Goal: Task Accomplishment & Management: Complete application form

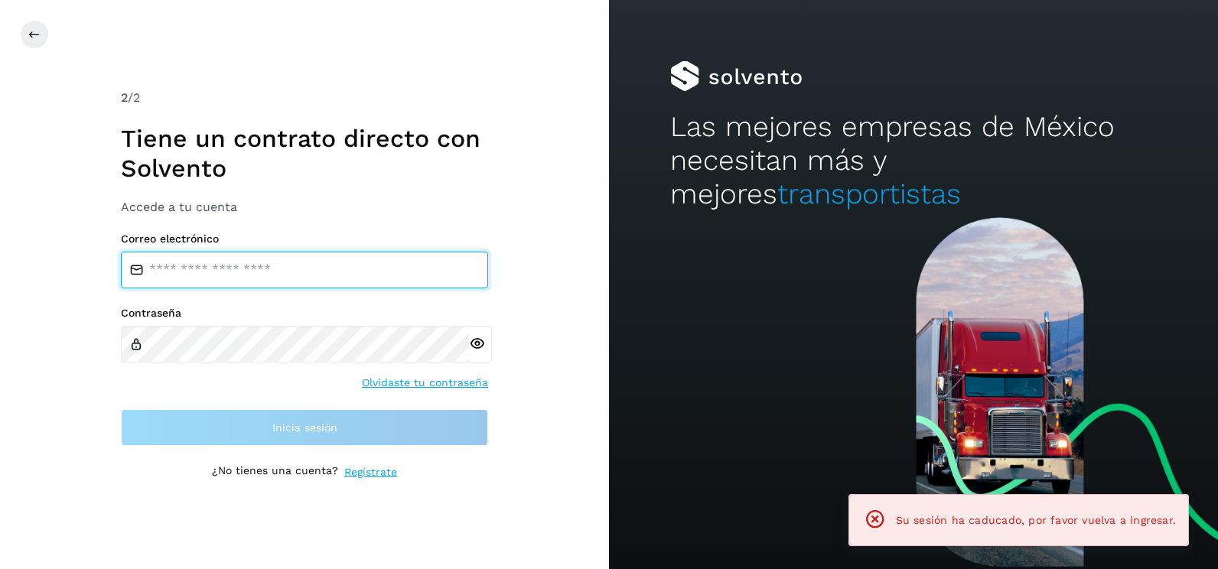
type input "**********"
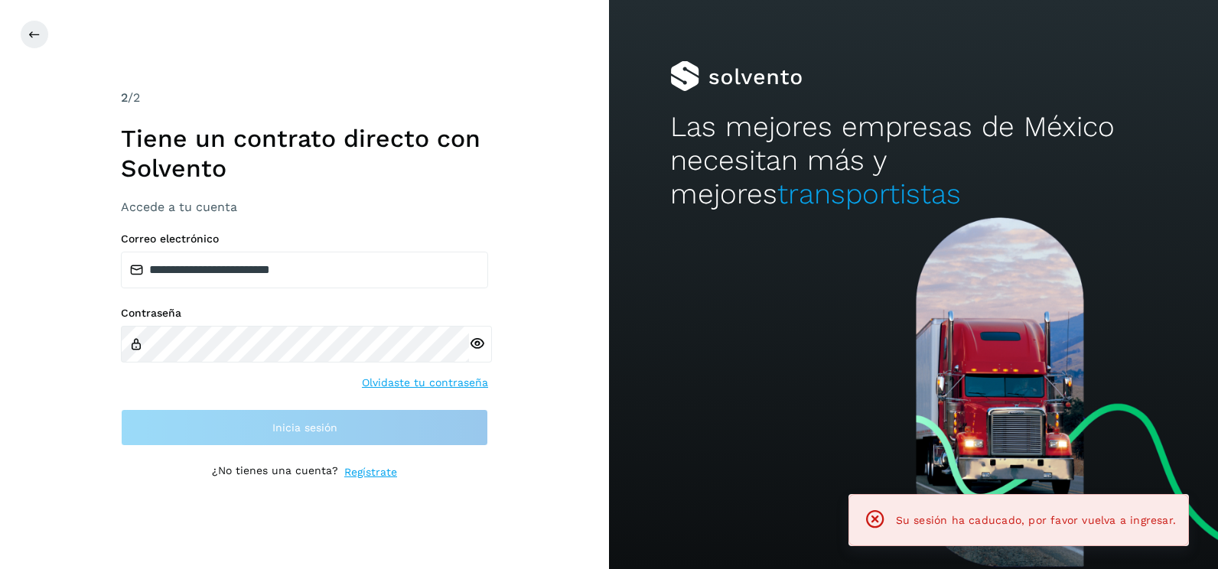
click at [574, 371] on div "**********" at bounding box center [304, 284] width 609 height 569
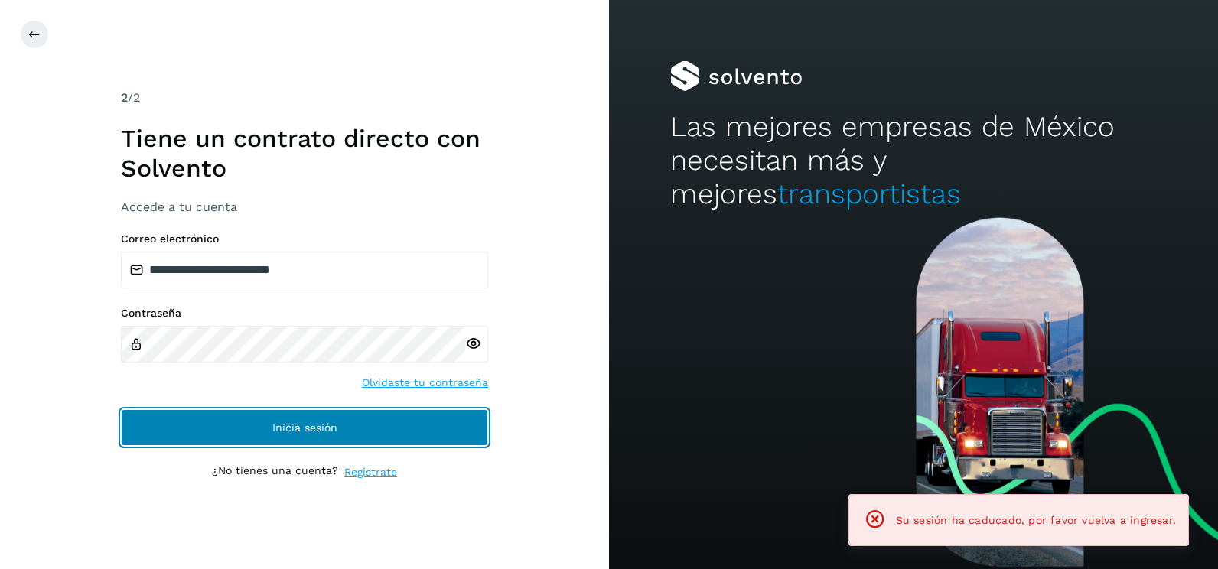
click at [458, 438] on button "Inicia sesión" at bounding box center [304, 427] width 367 height 37
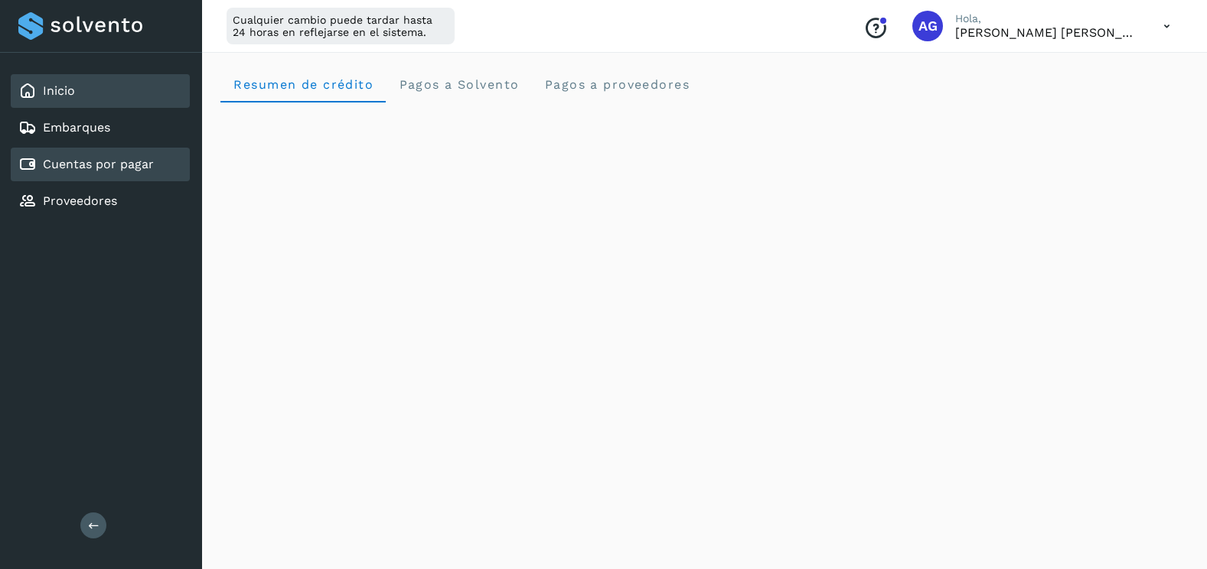
click at [116, 171] on link "Cuentas por pagar" at bounding box center [98, 164] width 111 height 15
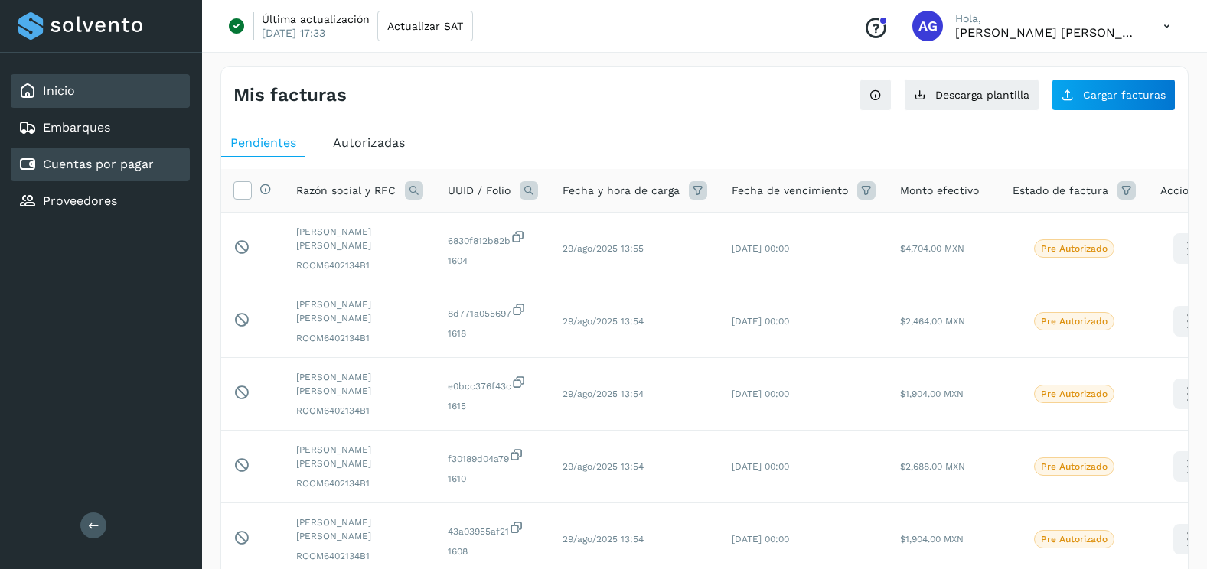
click at [93, 99] on div "Inicio" at bounding box center [100, 91] width 179 height 34
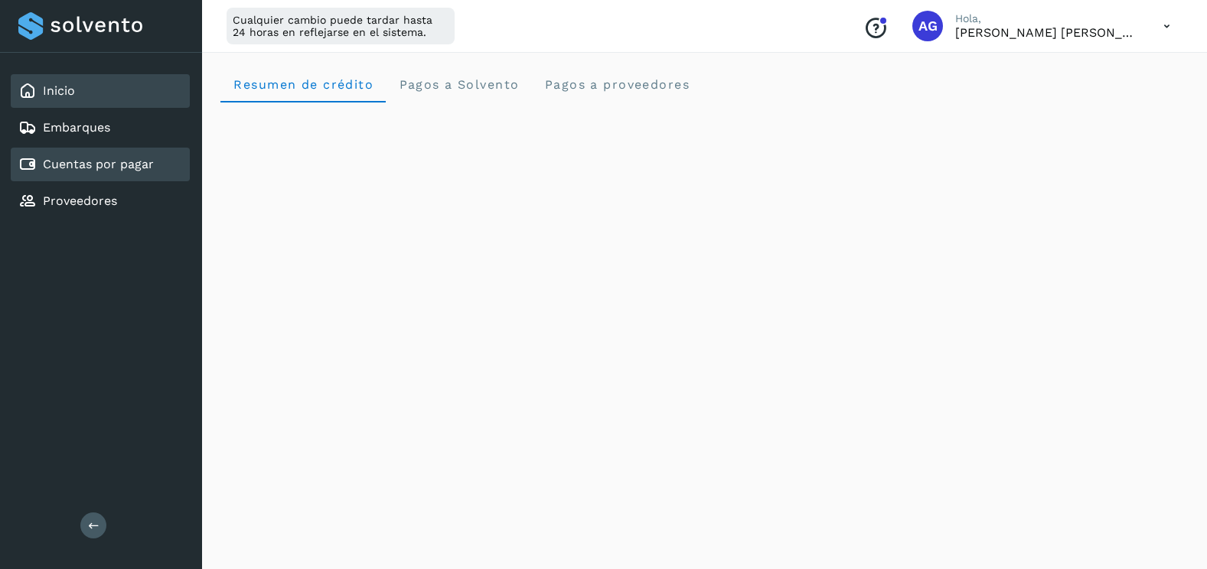
click at [148, 178] on div "Cuentas por pagar" at bounding box center [100, 165] width 179 height 34
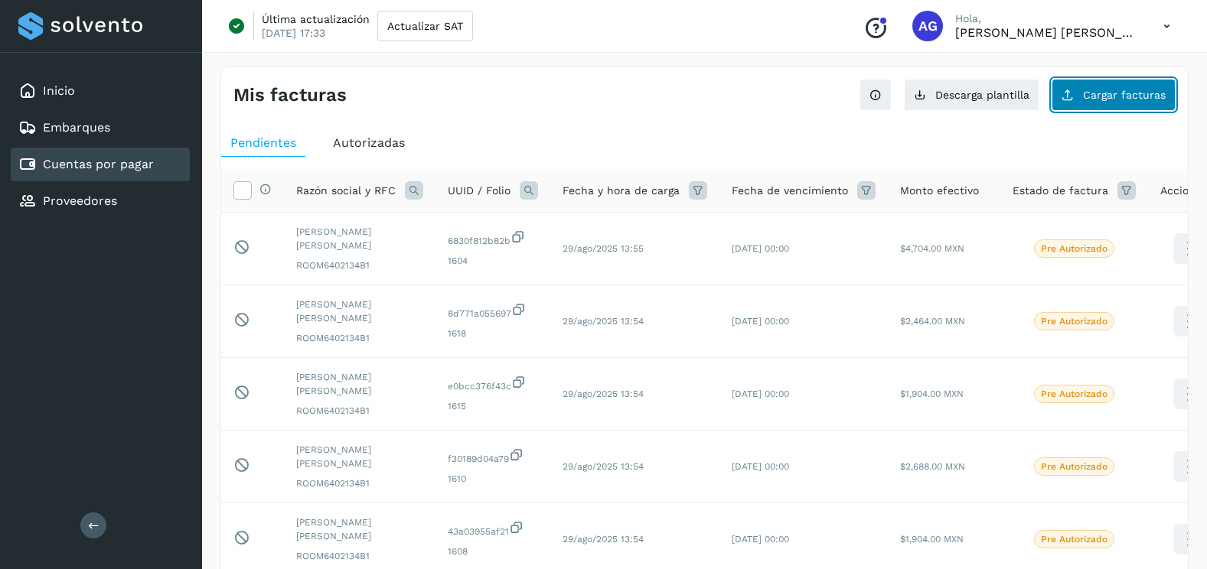
click at [1094, 110] on button "Cargar facturas" at bounding box center [1113, 95] width 124 height 32
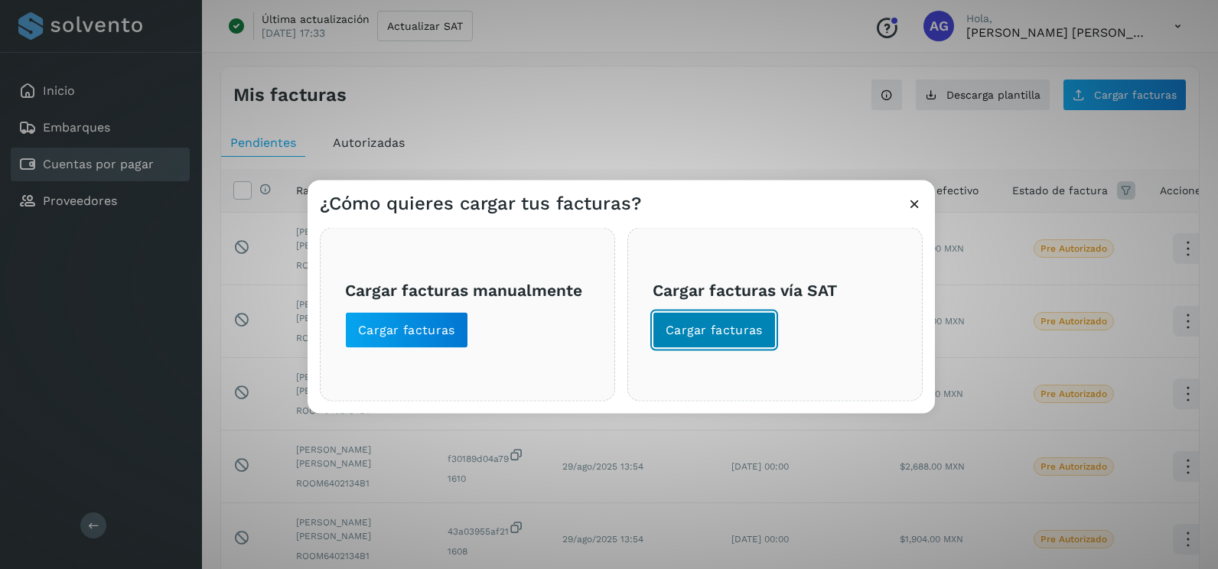
click at [755, 330] on span "Cargar facturas" at bounding box center [714, 330] width 97 height 17
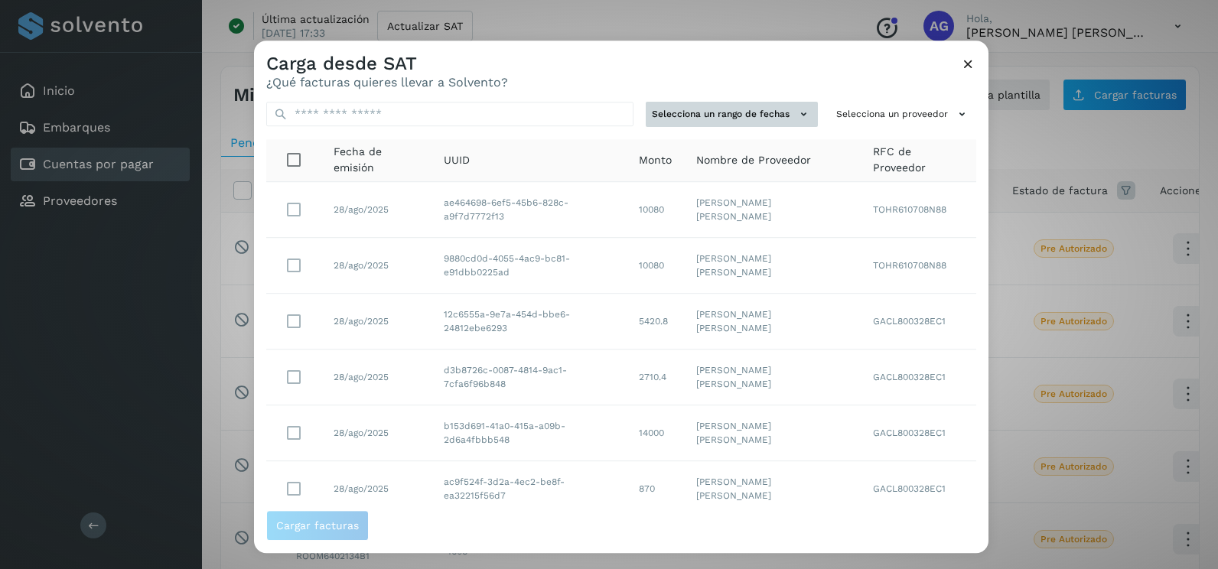
click at [742, 120] on button "Selecciona un rango de fechas" at bounding box center [732, 114] width 172 height 25
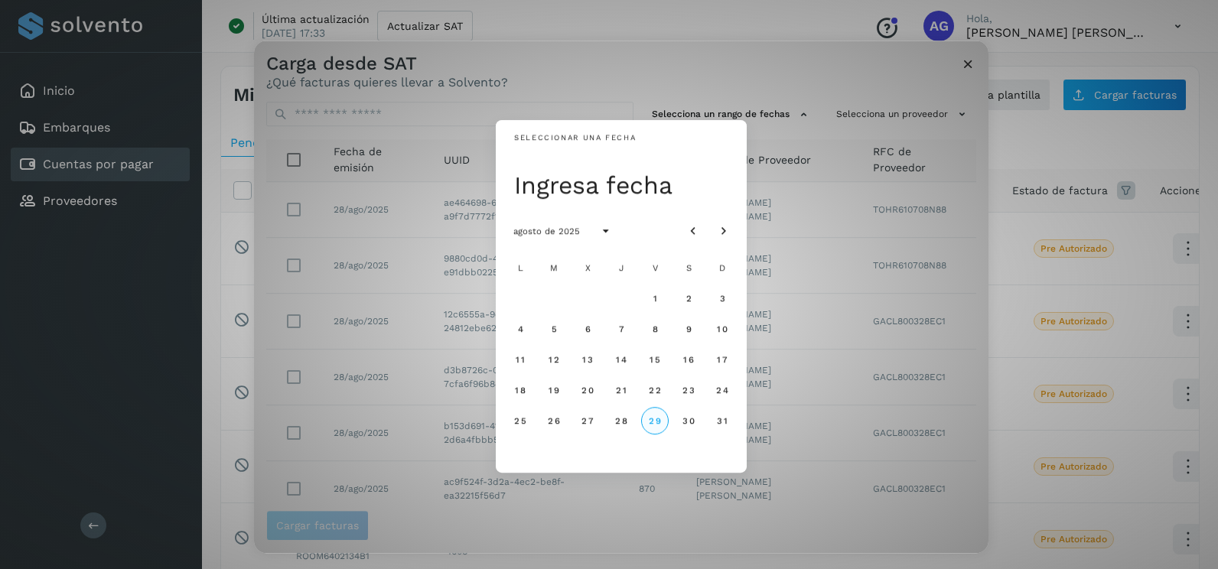
click at [655, 427] on button "29" at bounding box center [655, 421] width 28 height 28
click at [684, 425] on span "30" at bounding box center [688, 420] width 13 height 11
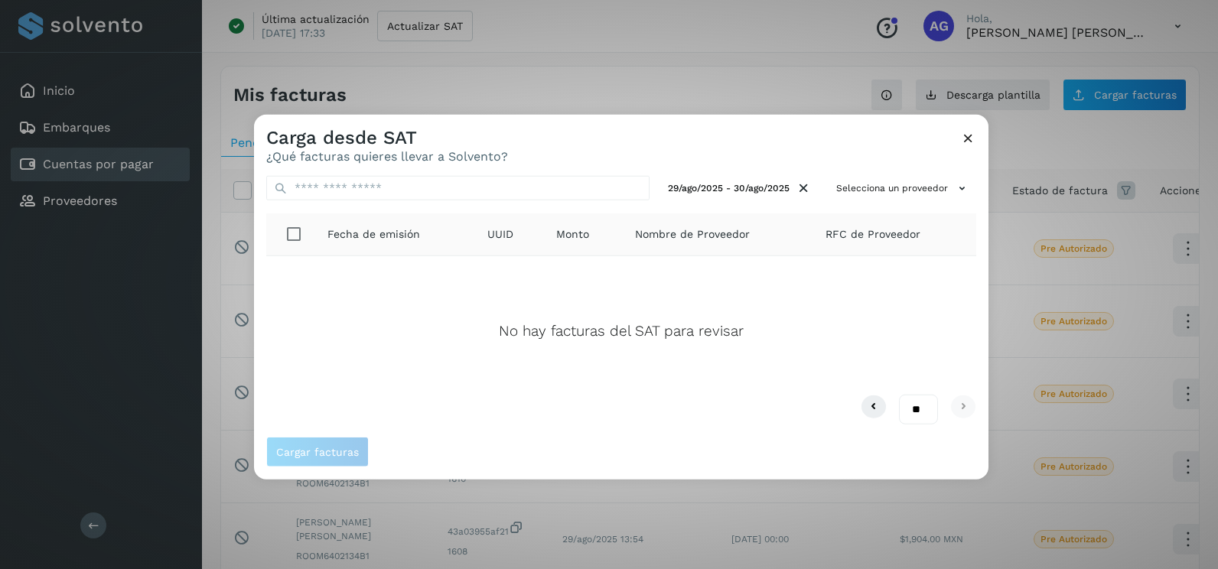
click at [967, 143] on icon at bounding box center [968, 138] width 16 height 16
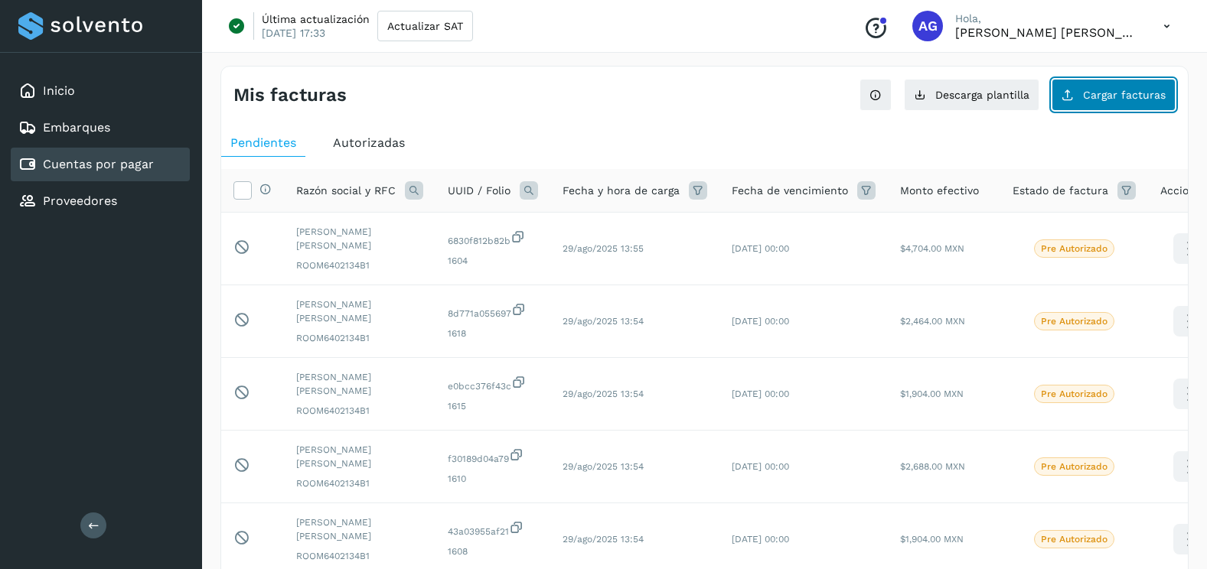
click at [1104, 96] on span "Cargar facturas" at bounding box center [1124, 95] width 83 height 11
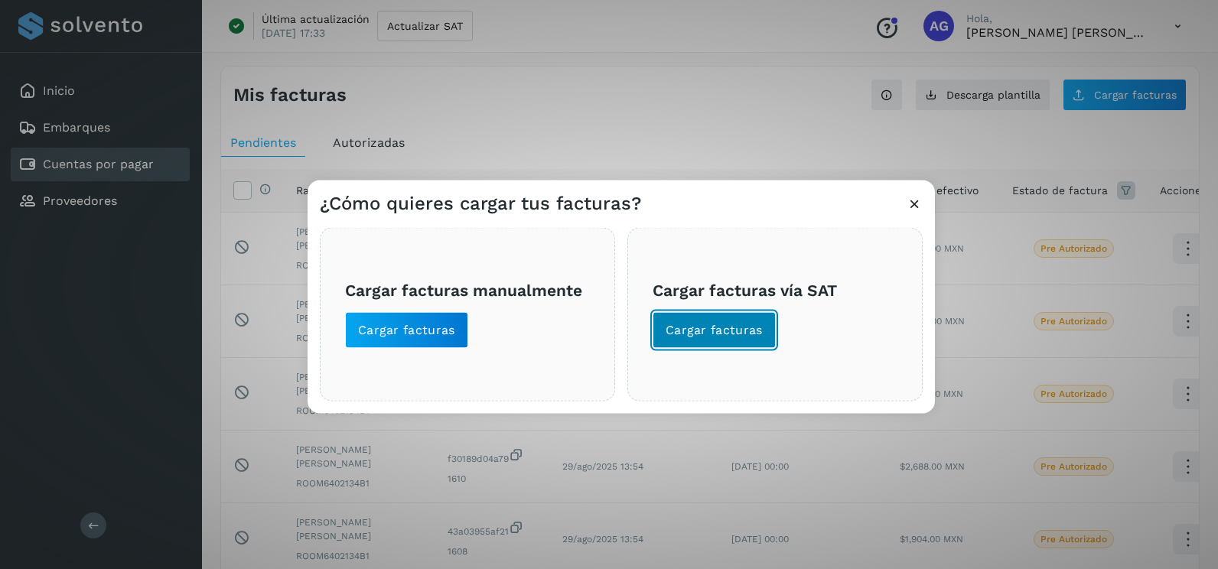
click at [714, 344] on button "Cargar facturas" at bounding box center [714, 330] width 123 height 37
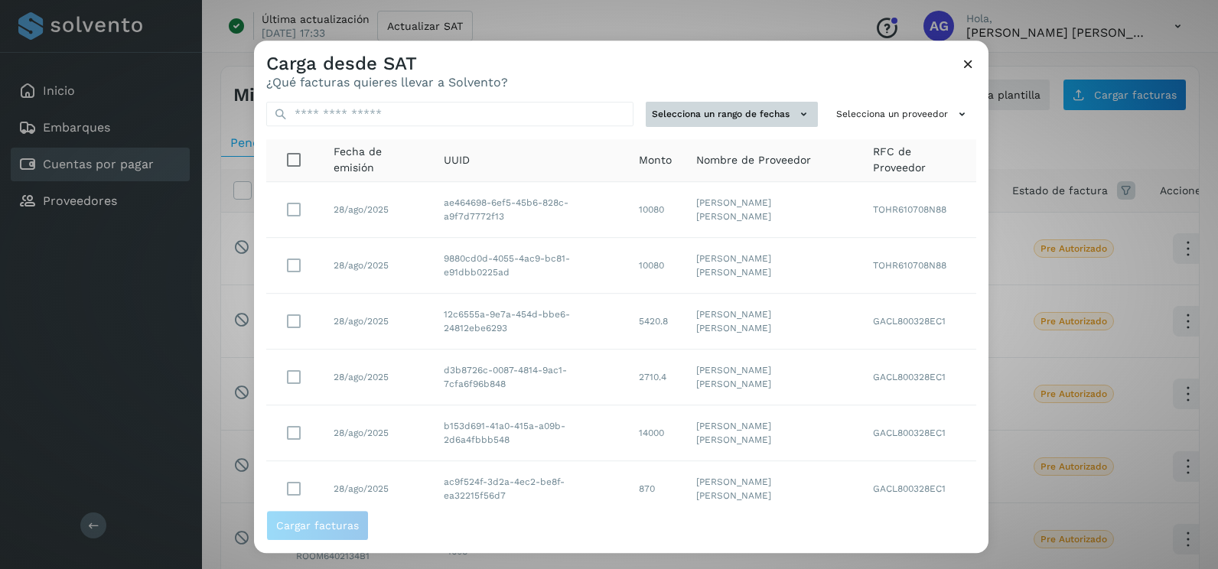
click at [753, 107] on button "Selecciona un rango de fechas" at bounding box center [732, 114] width 172 height 25
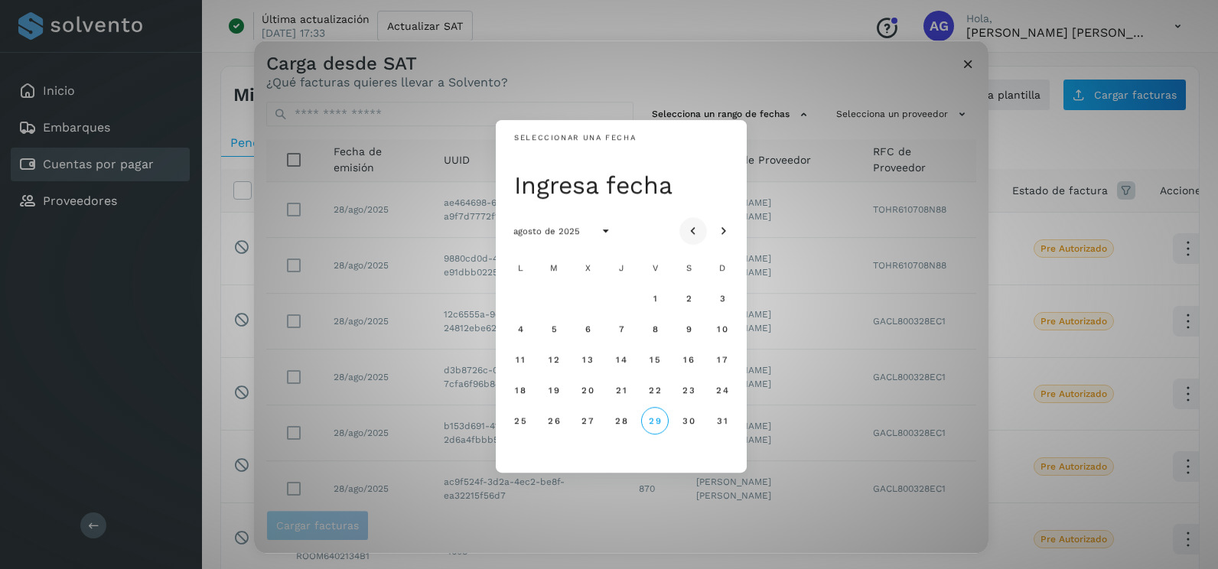
click at [701, 226] on button "Mes anterior" at bounding box center [693, 231] width 28 height 28
click at [591, 396] on button "23" at bounding box center [588, 390] width 28 height 28
click at [625, 390] on span "24" at bounding box center [620, 390] width 13 height 11
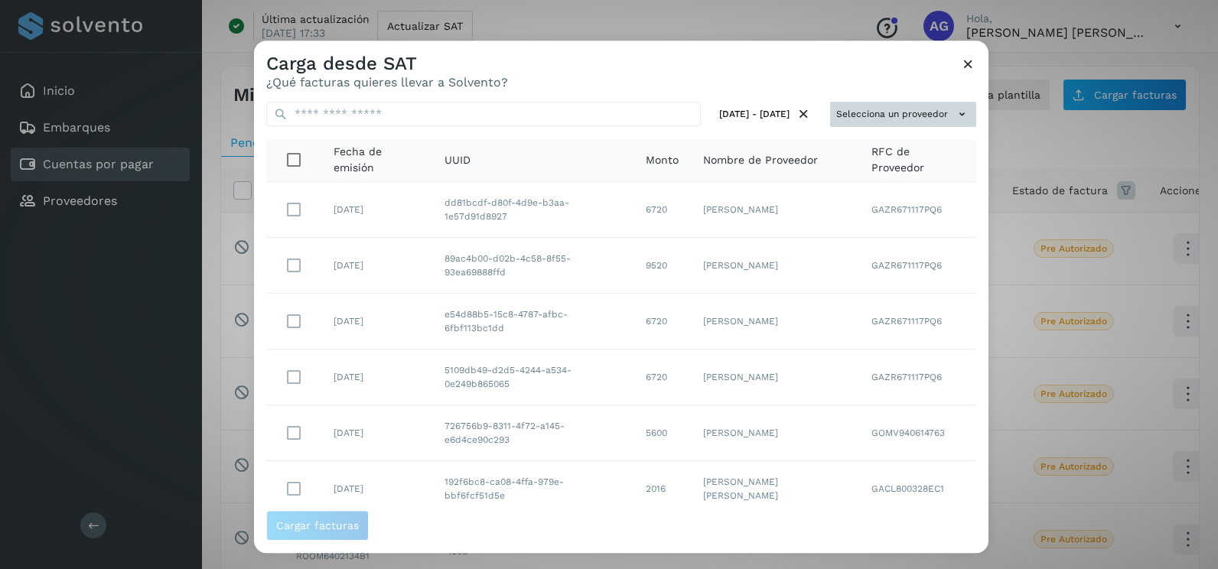
click at [891, 110] on button "Selecciona un proveedor" at bounding box center [903, 114] width 146 height 25
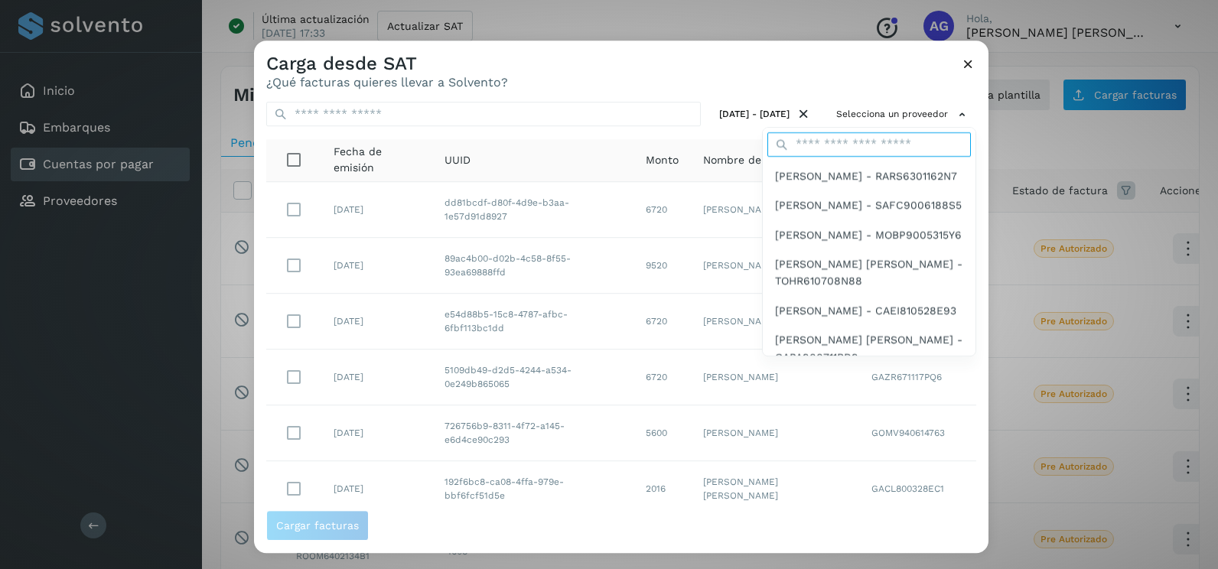
click at [852, 147] on input "text" at bounding box center [869, 144] width 204 height 24
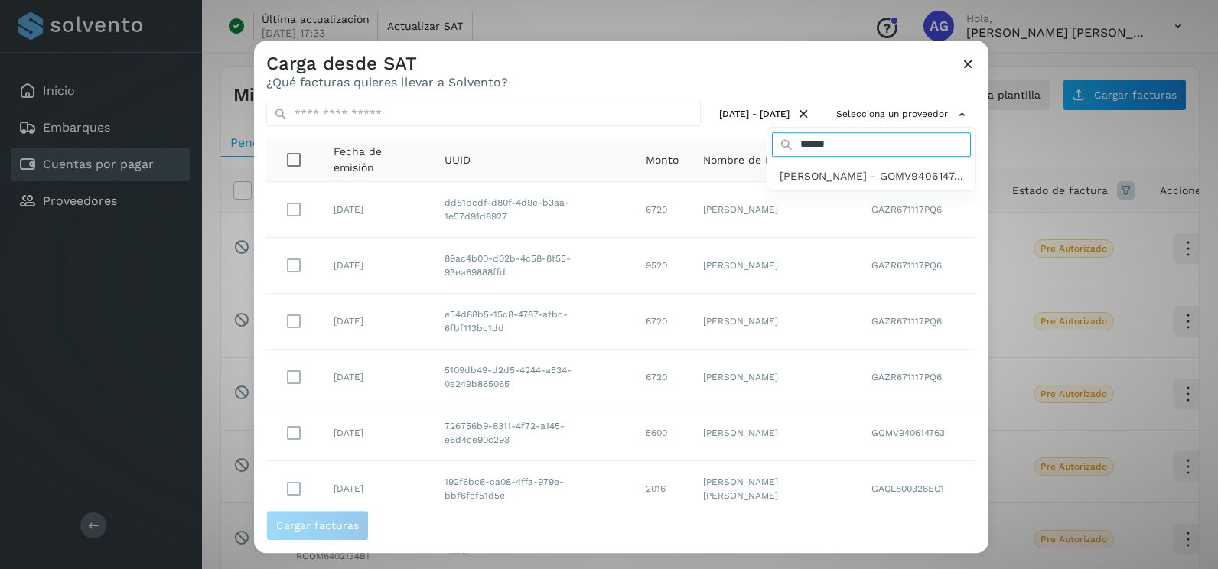
type input "*********"
click at [849, 184] on span "[PERSON_NAME] - GOMV9406147..." at bounding box center [872, 176] width 184 height 17
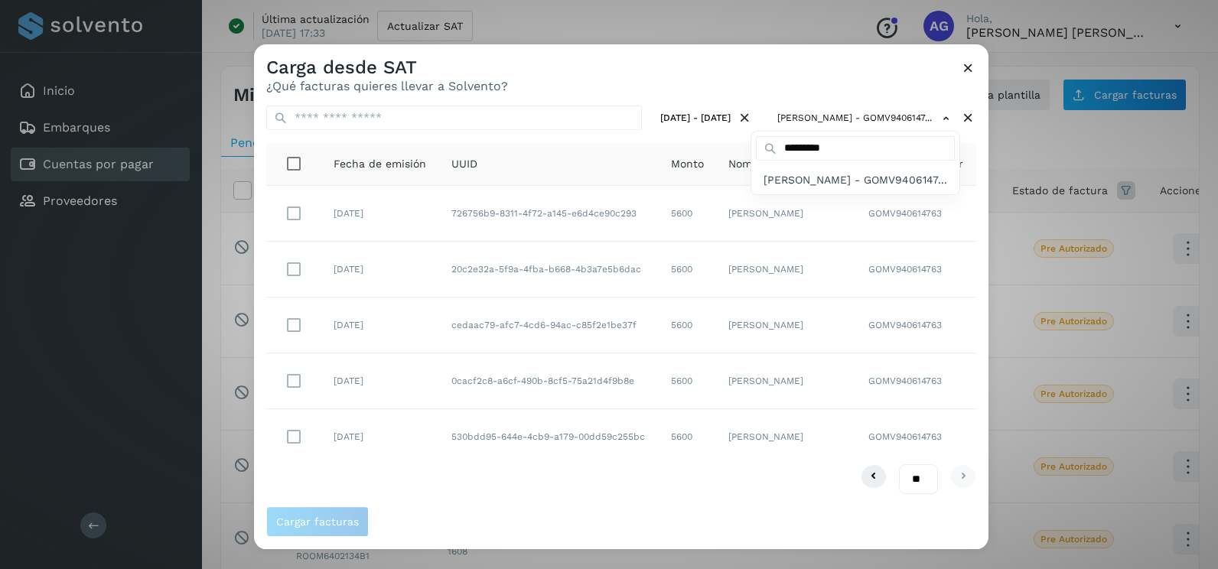
click at [969, 187] on div at bounding box center [863, 328] width 1218 height 569
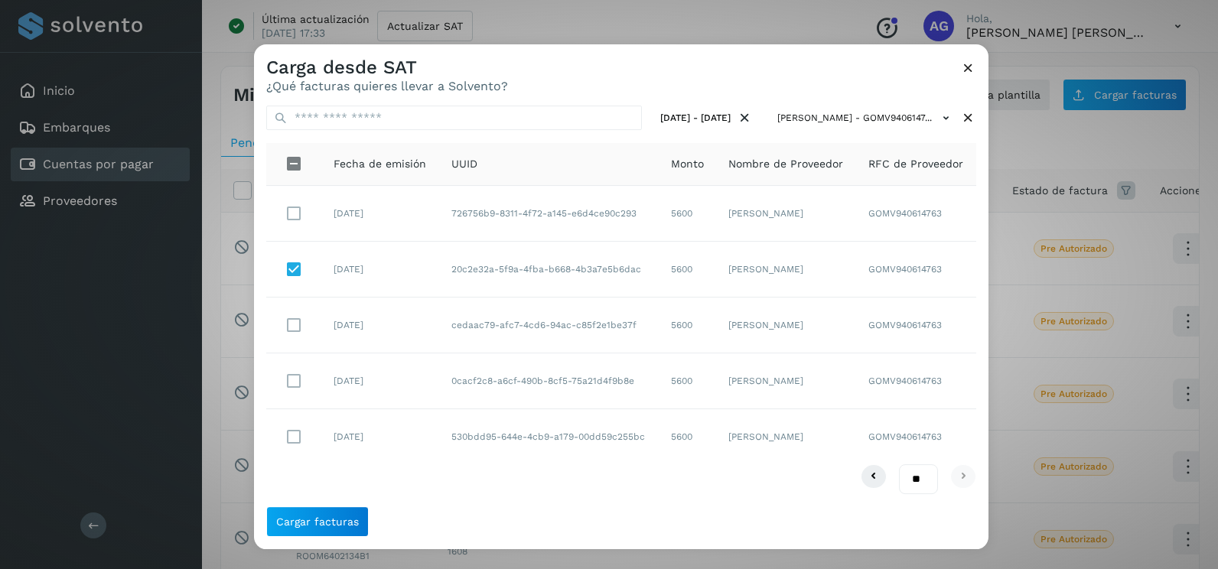
click at [308, 379] on td at bounding box center [293, 382] width 55 height 56
click at [328, 516] on span "Cargar facturas" at bounding box center [317, 521] width 83 height 11
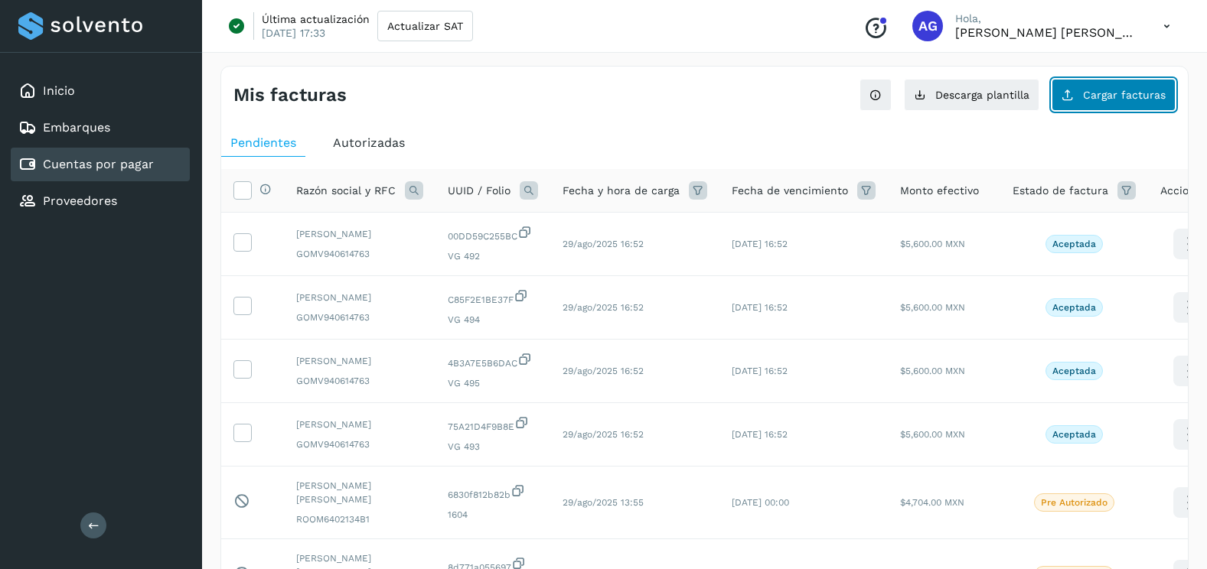
click at [1139, 85] on button "Cargar facturas" at bounding box center [1113, 95] width 124 height 32
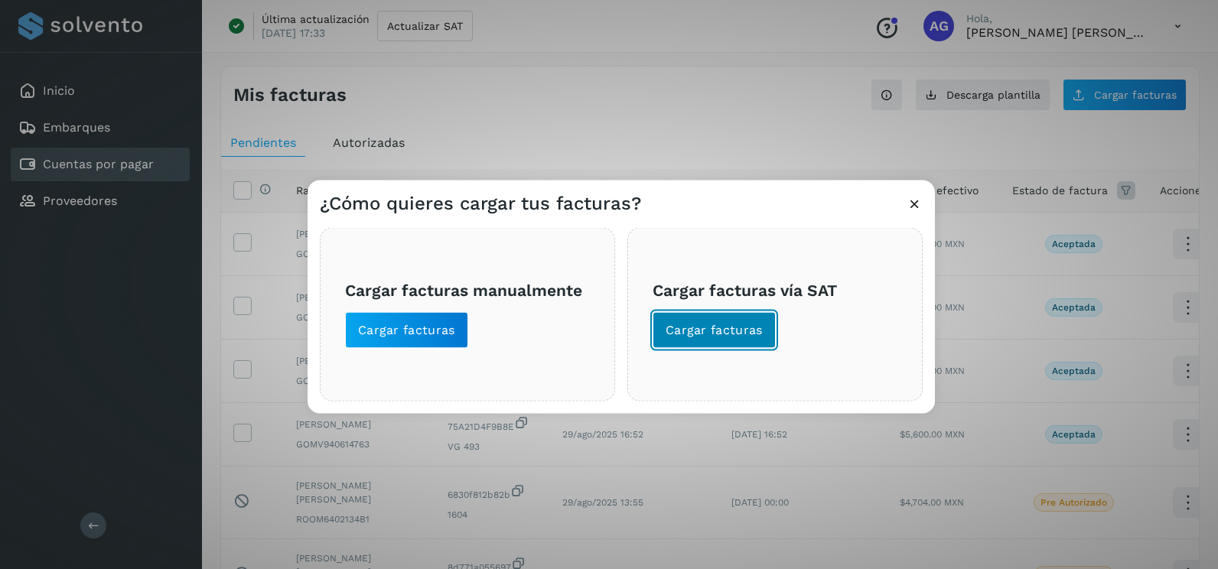
click at [715, 333] on span "Cargar facturas" at bounding box center [714, 330] width 97 height 17
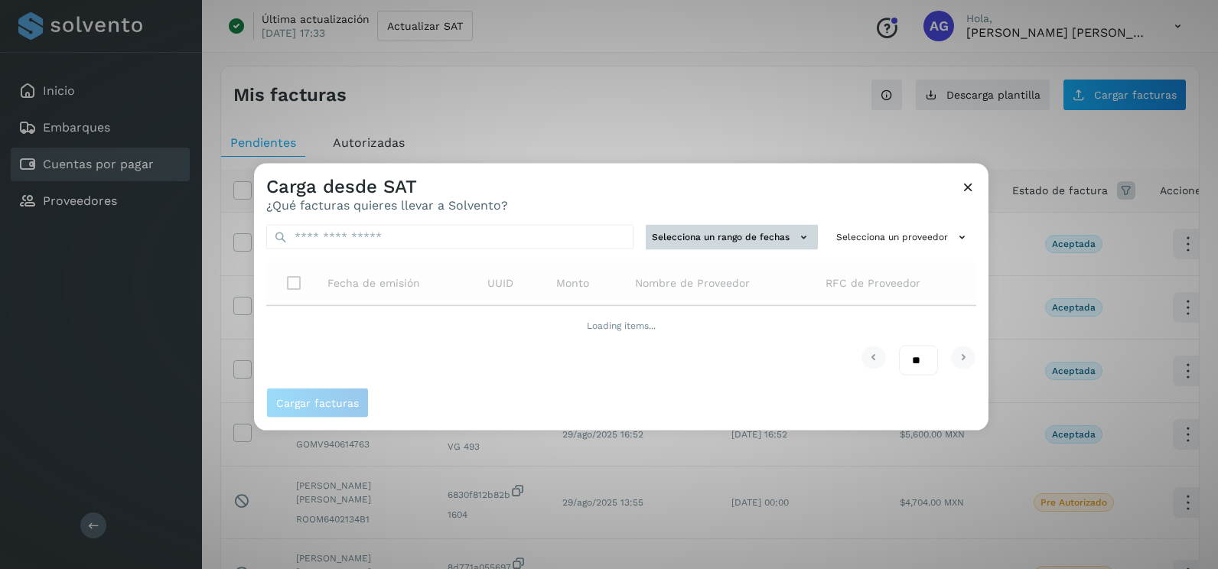
click at [798, 243] on icon at bounding box center [804, 238] width 16 height 16
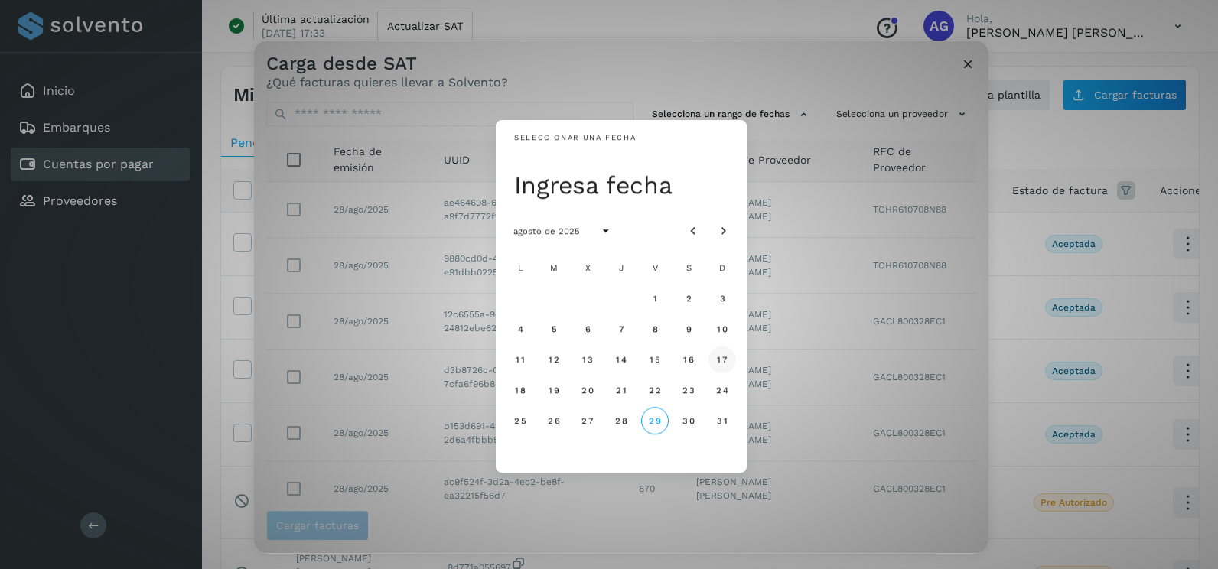
click at [725, 358] on span "17" at bounding box center [721, 359] width 11 height 11
click at [523, 385] on span "18" at bounding box center [519, 390] width 11 height 11
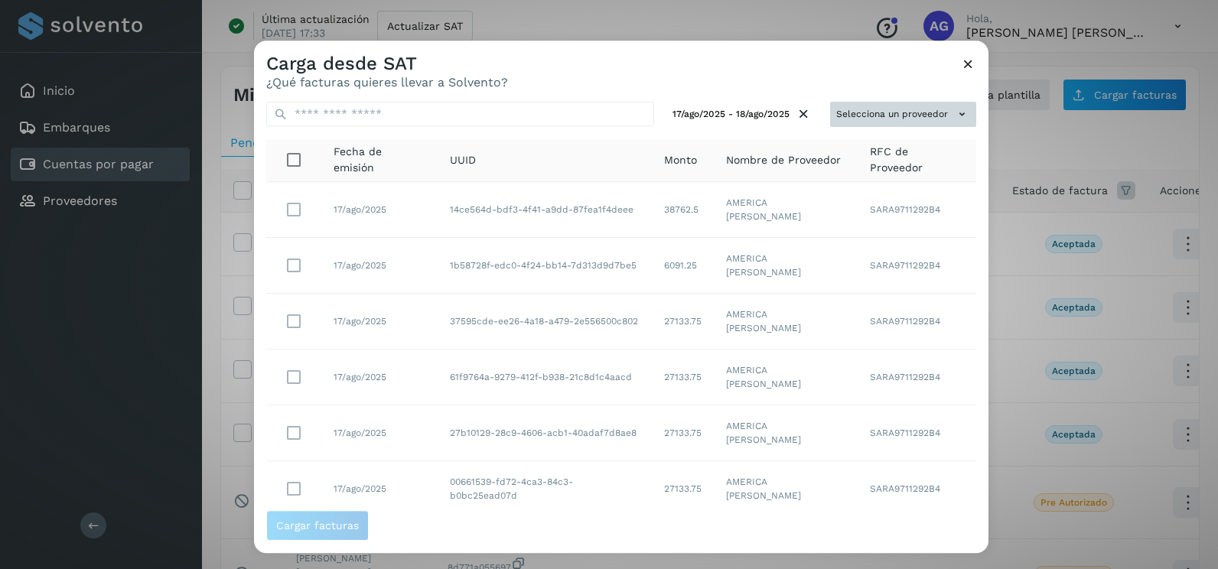
click at [922, 115] on button "Selecciona un proveedor" at bounding box center [903, 114] width 146 height 25
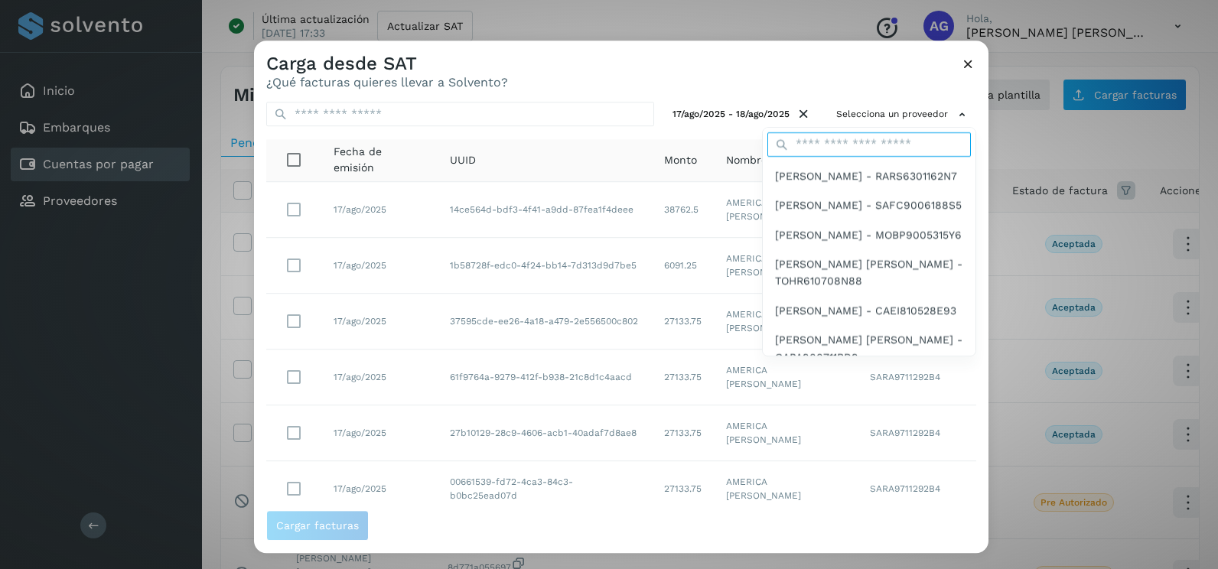
click at [833, 155] on input "text" at bounding box center [869, 144] width 204 height 24
type input "*********"
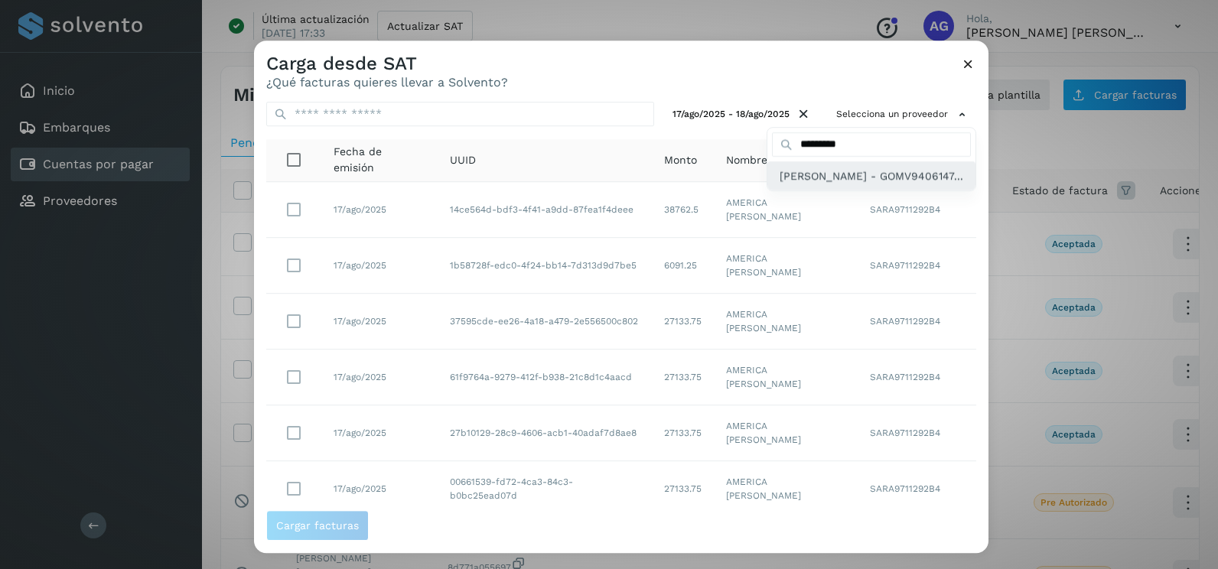
click at [832, 184] on span "[PERSON_NAME] - GOMV9406147..." at bounding box center [872, 176] width 184 height 17
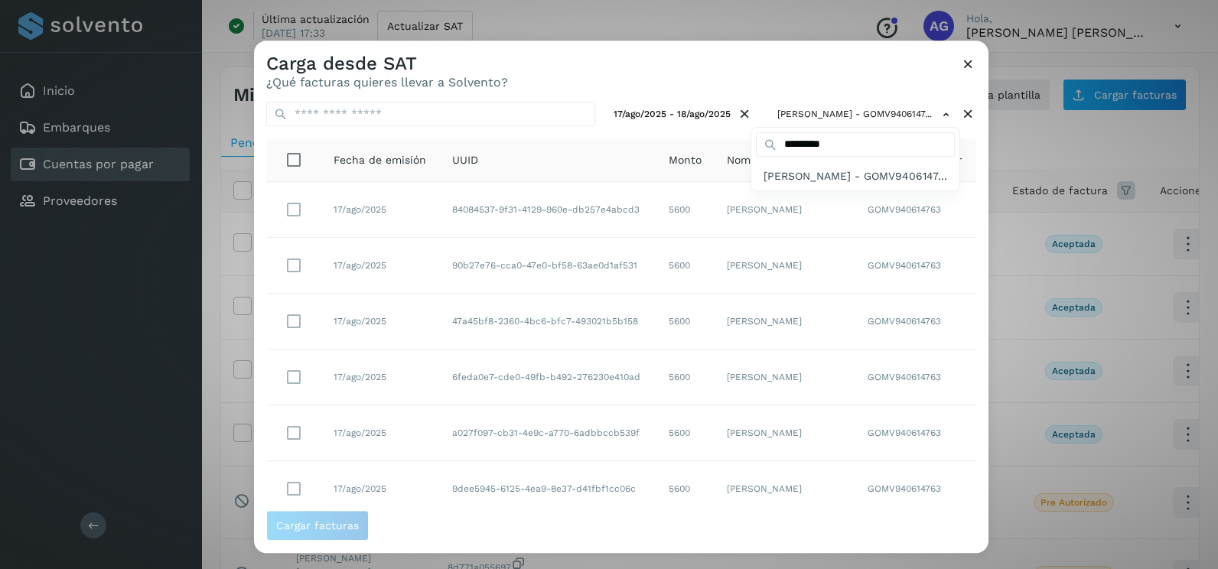
click at [970, 414] on div at bounding box center [863, 325] width 1218 height 569
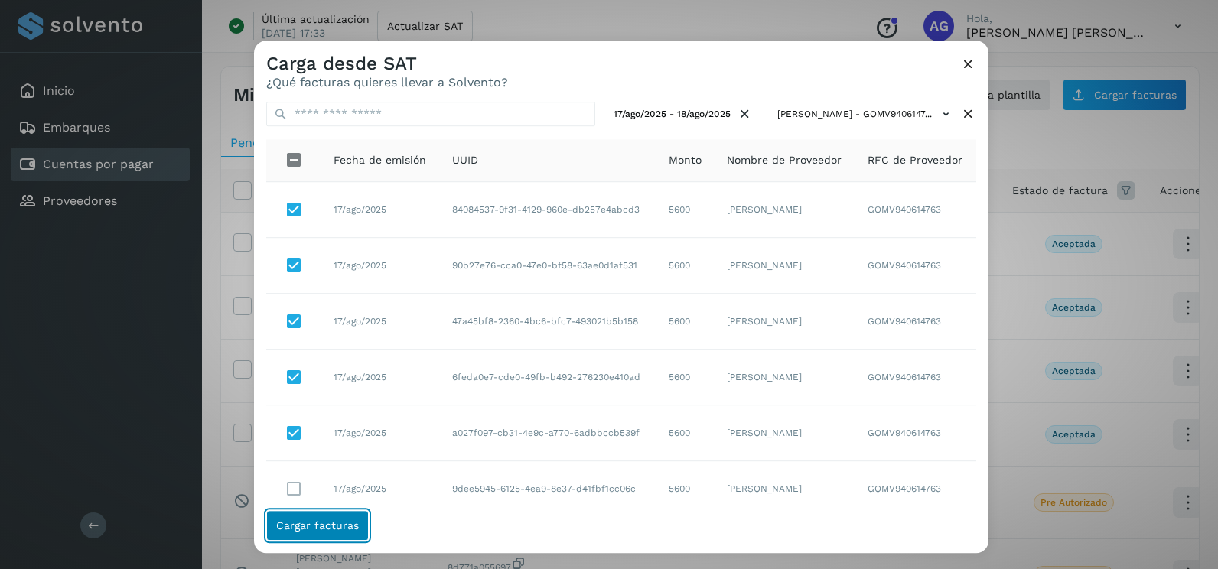
click at [334, 527] on span "Cargar facturas" at bounding box center [317, 525] width 83 height 11
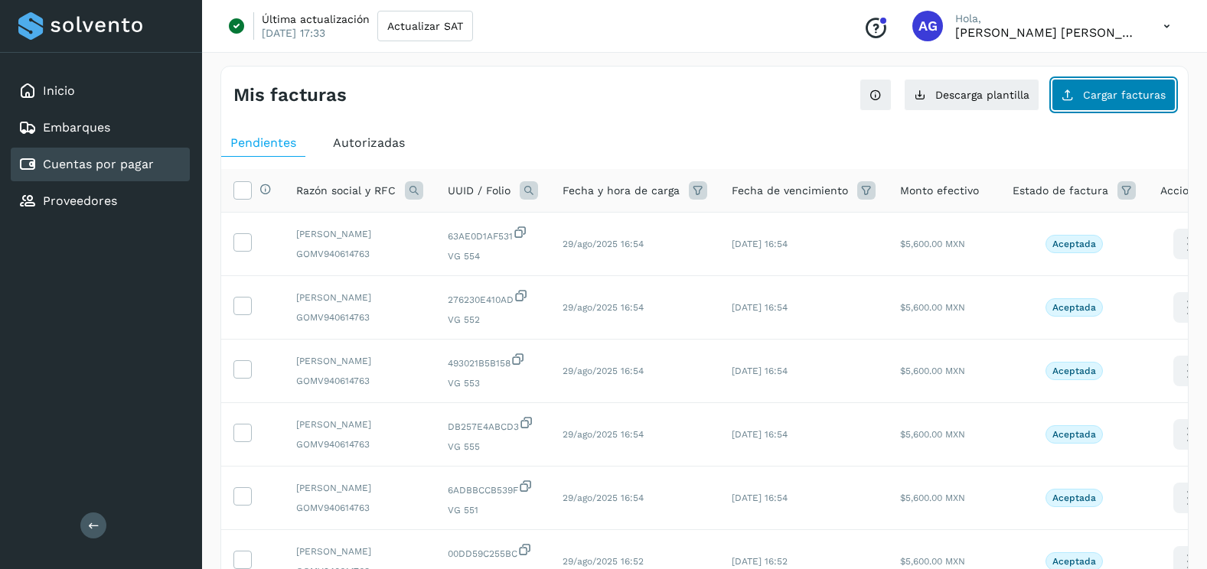
click at [1132, 103] on button "Cargar facturas" at bounding box center [1113, 95] width 124 height 32
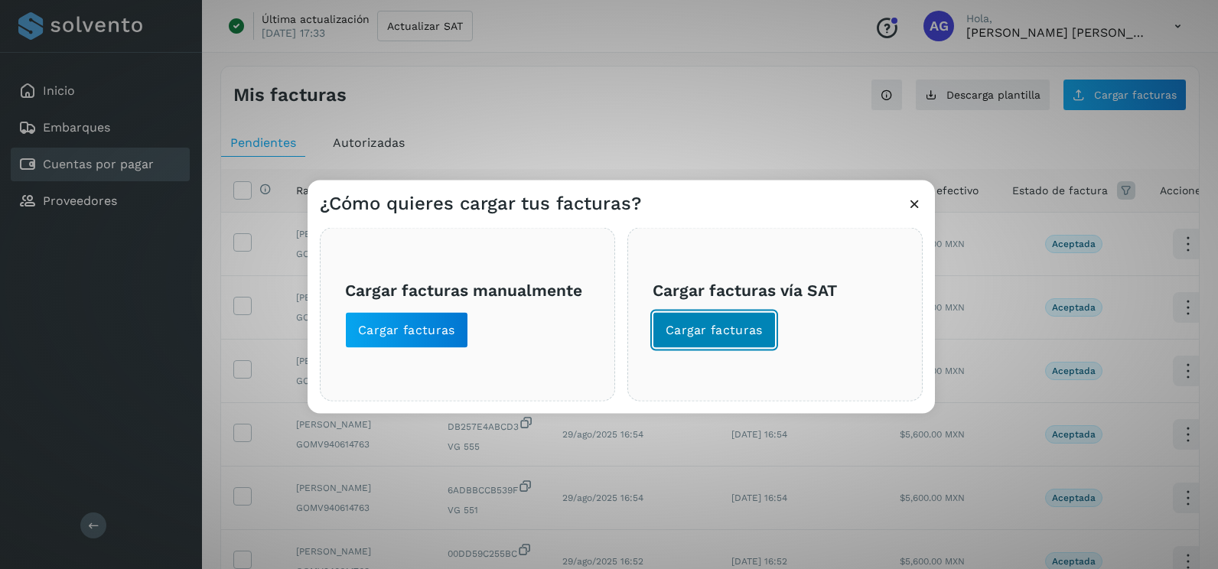
click at [748, 334] on span "Cargar facturas" at bounding box center [714, 330] width 97 height 17
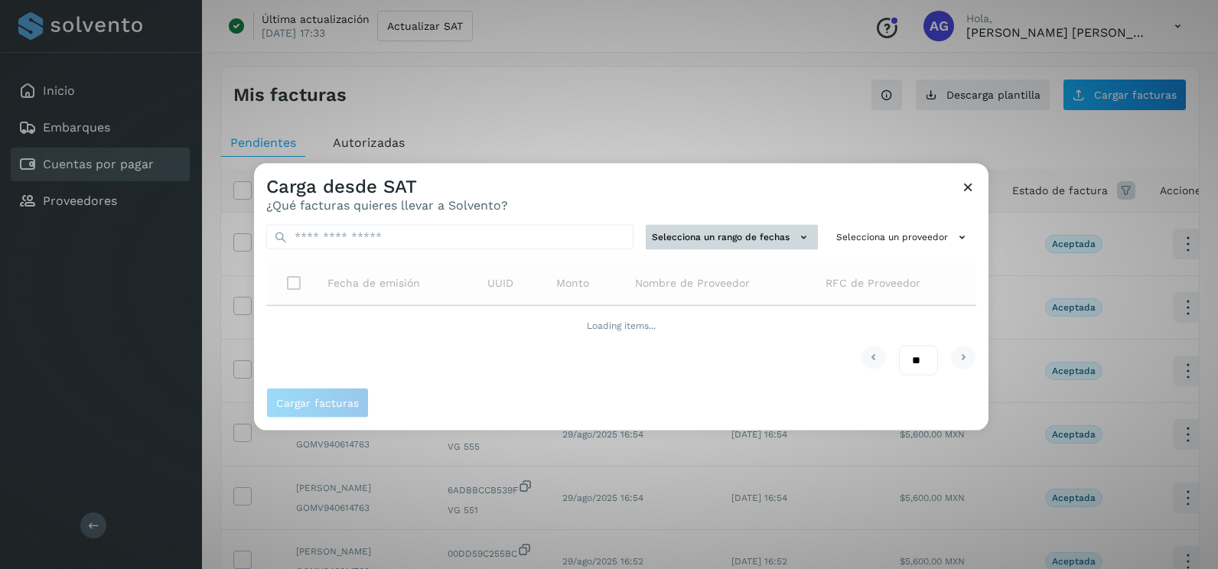
click at [750, 228] on button "Selecciona un rango de fechas" at bounding box center [732, 237] width 172 height 25
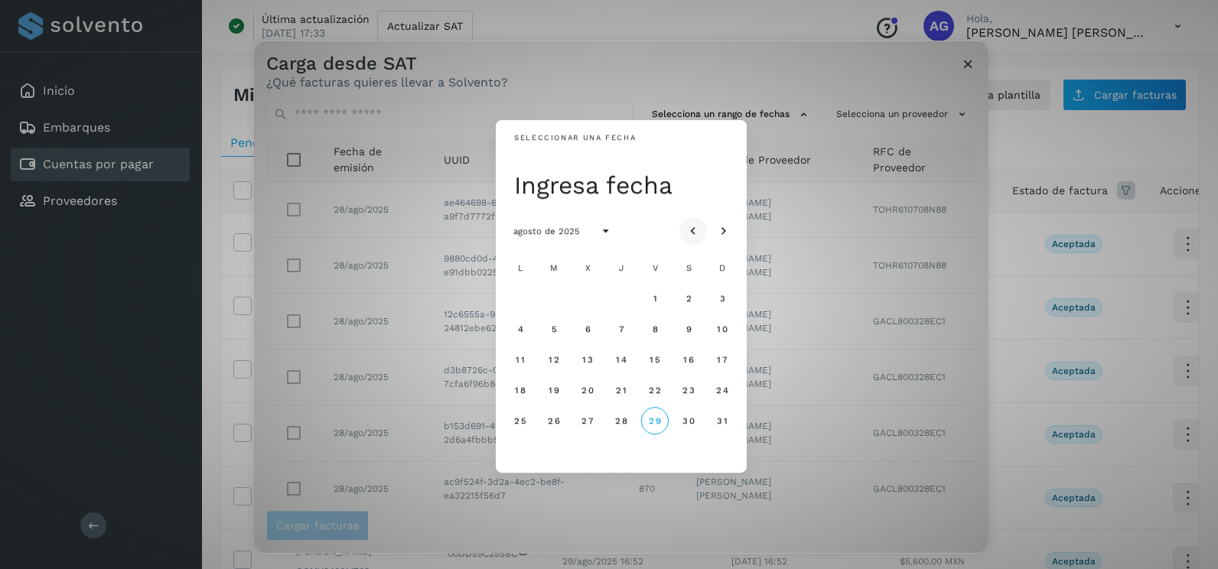
click at [693, 230] on icon "Mes anterior" at bounding box center [693, 231] width 15 height 15
click at [722, 230] on icon "Mes siguiente" at bounding box center [723, 231] width 15 height 15
click at [689, 332] on span "9" at bounding box center [688, 329] width 7 height 11
click at [716, 334] on span "10" at bounding box center [721, 329] width 11 height 11
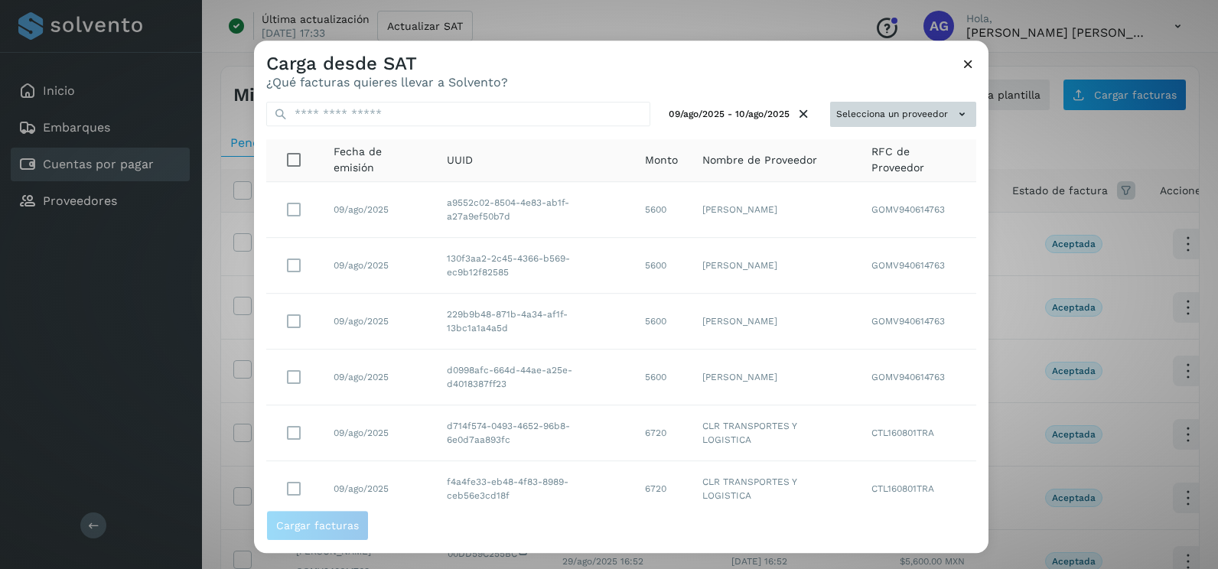
click at [907, 110] on button "Selecciona un proveedor" at bounding box center [903, 114] width 146 height 25
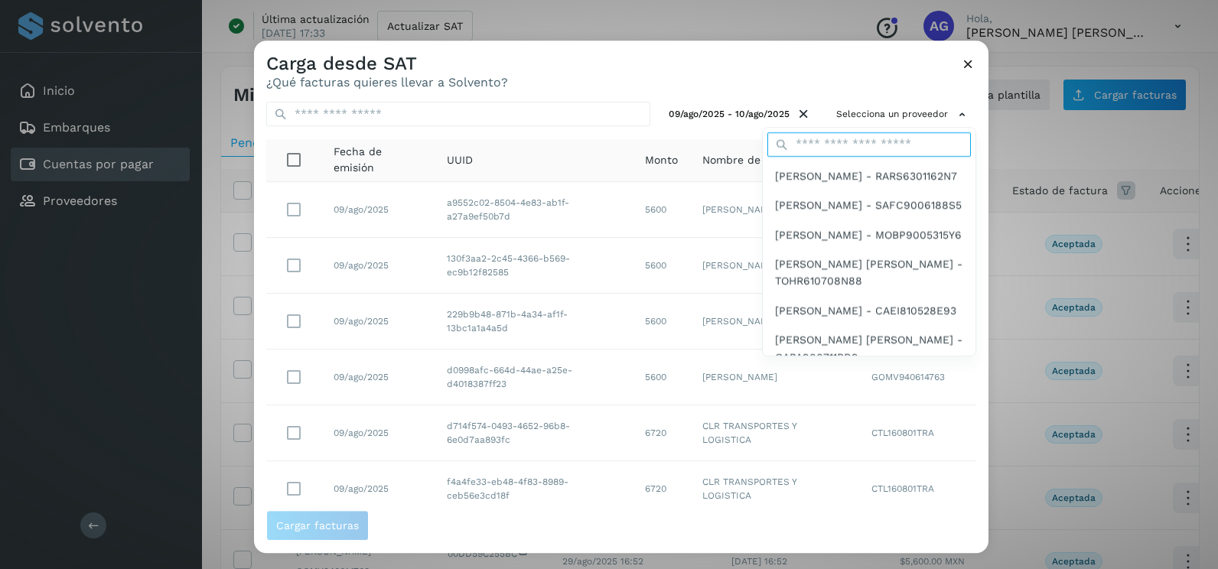
click at [852, 149] on input "text" at bounding box center [869, 144] width 204 height 24
type input "*********"
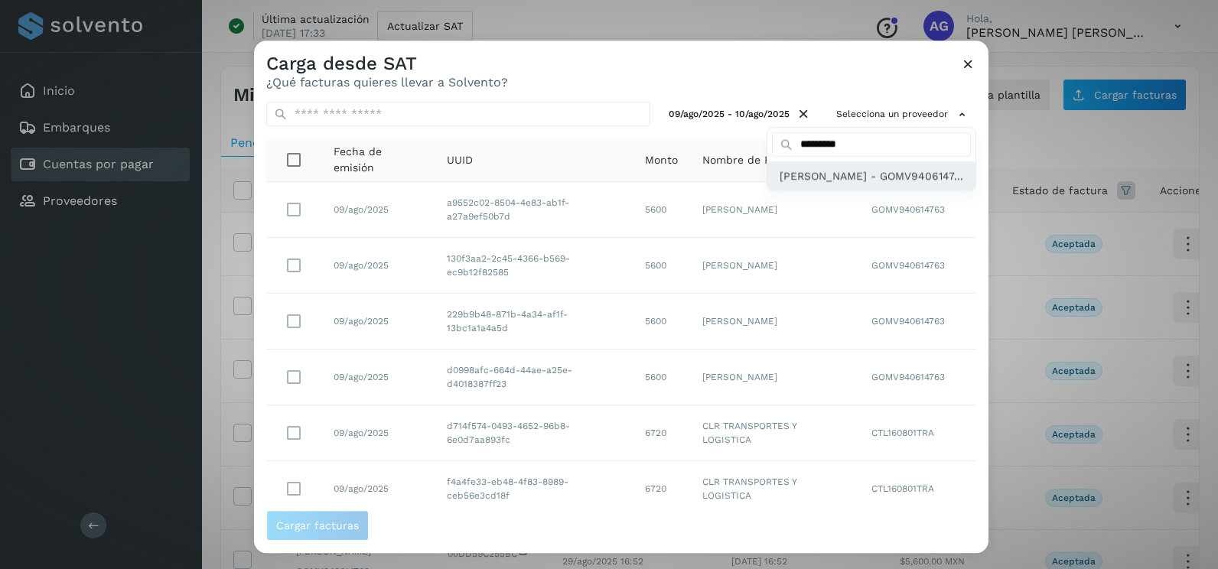
click at [840, 184] on span "[PERSON_NAME] - GOMV9406147..." at bounding box center [872, 176] width 184 height 17
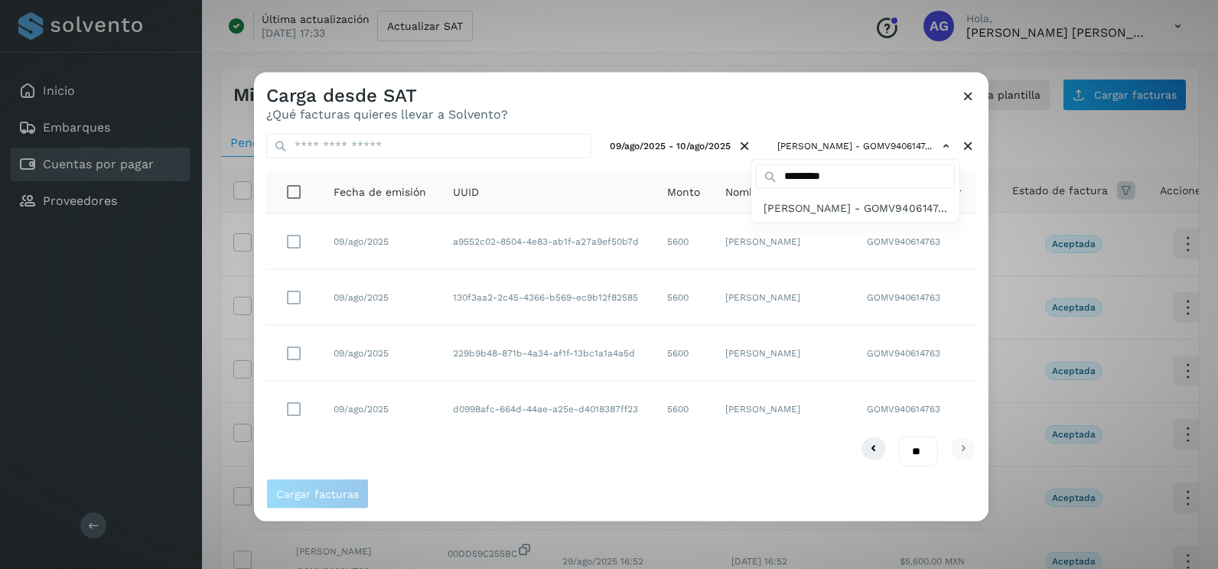
click at [598, 451] on div at bounding box center [863, 357] width 1218 height 569
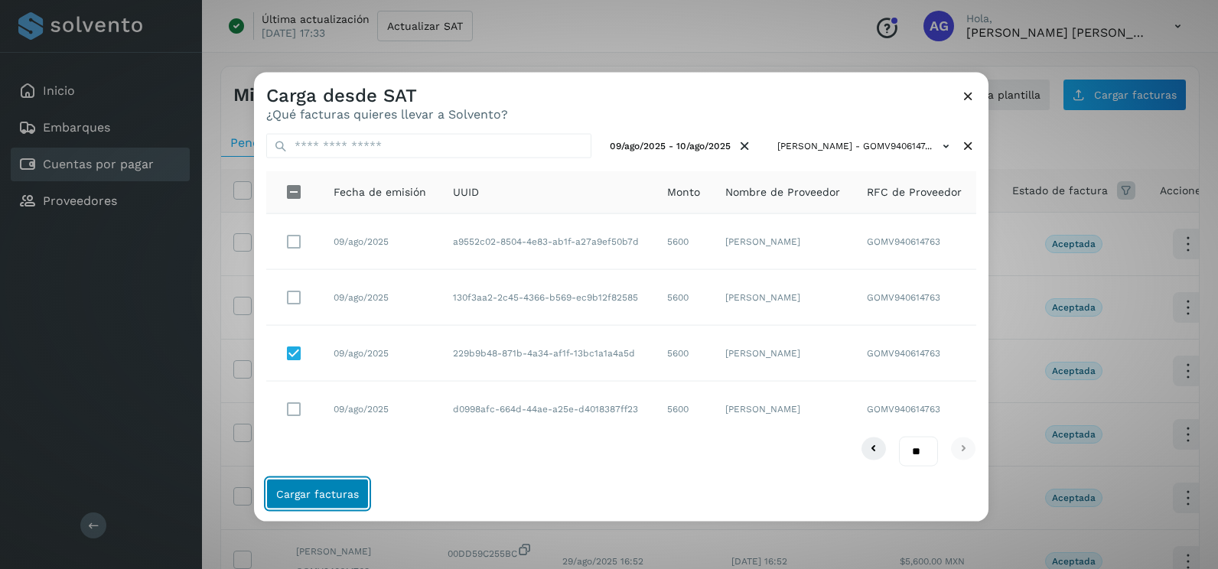
click at [314, 509] on button "Cargar facturas" at bounding box center [317, 493] width 103 height 31
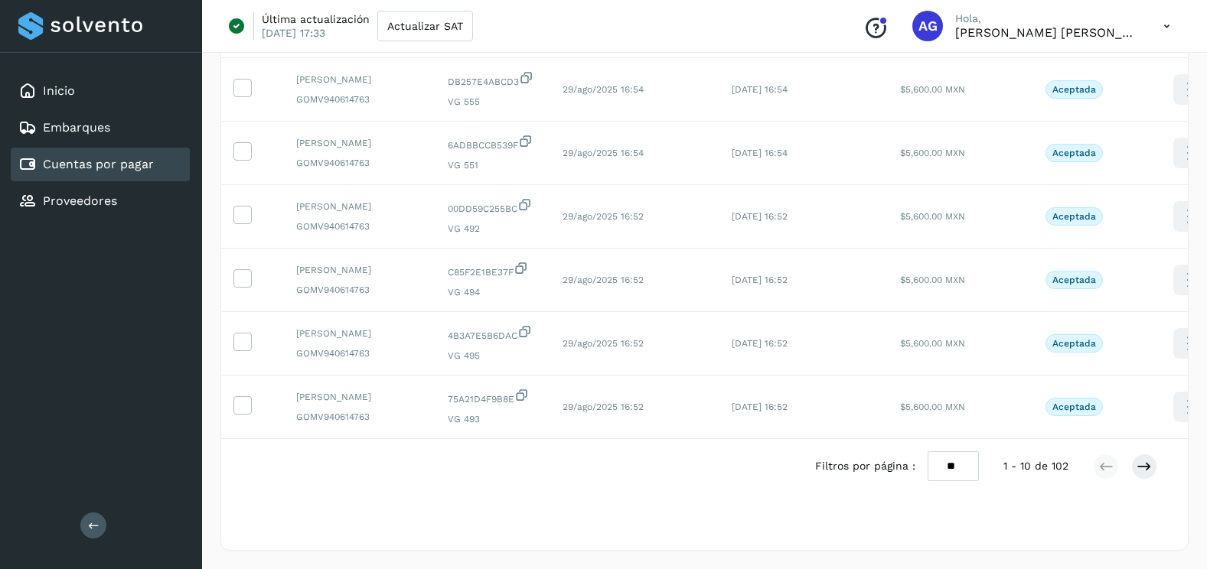
scroll to position [459, 0]
click at [954, 481] on select "** ** **" at bounding box center [952, 466] width 51 height 30
select select "**"
click at [927, 451] on select "** ** **" at bounding box center [952, 466] width 51 height 30
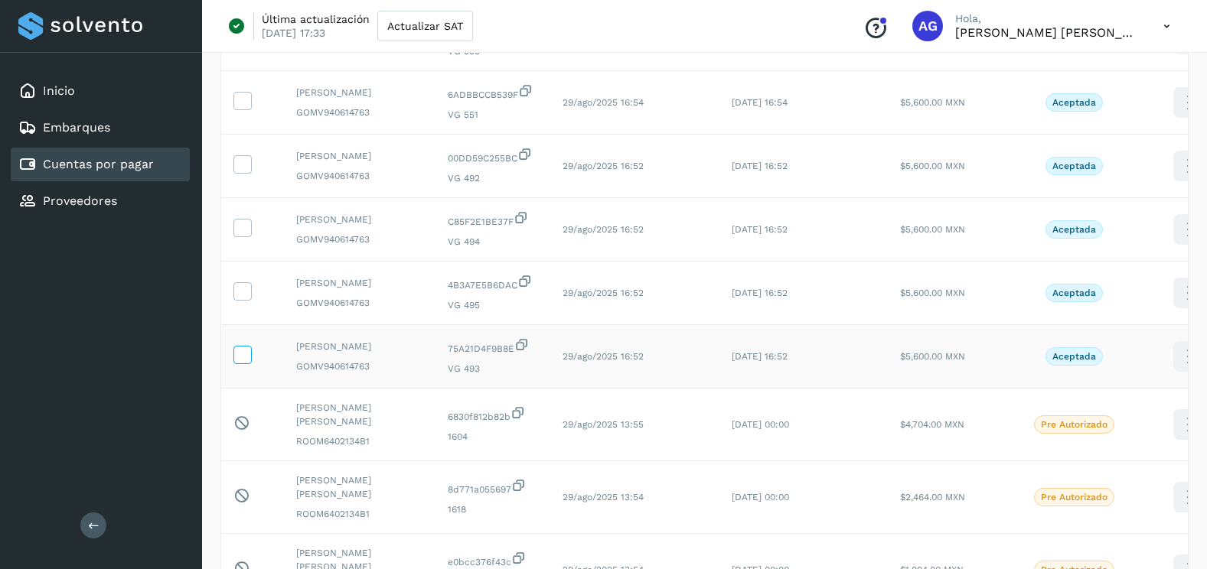
click at [239, 362] on icon at bounding box center [242, 354] width 16 height 16
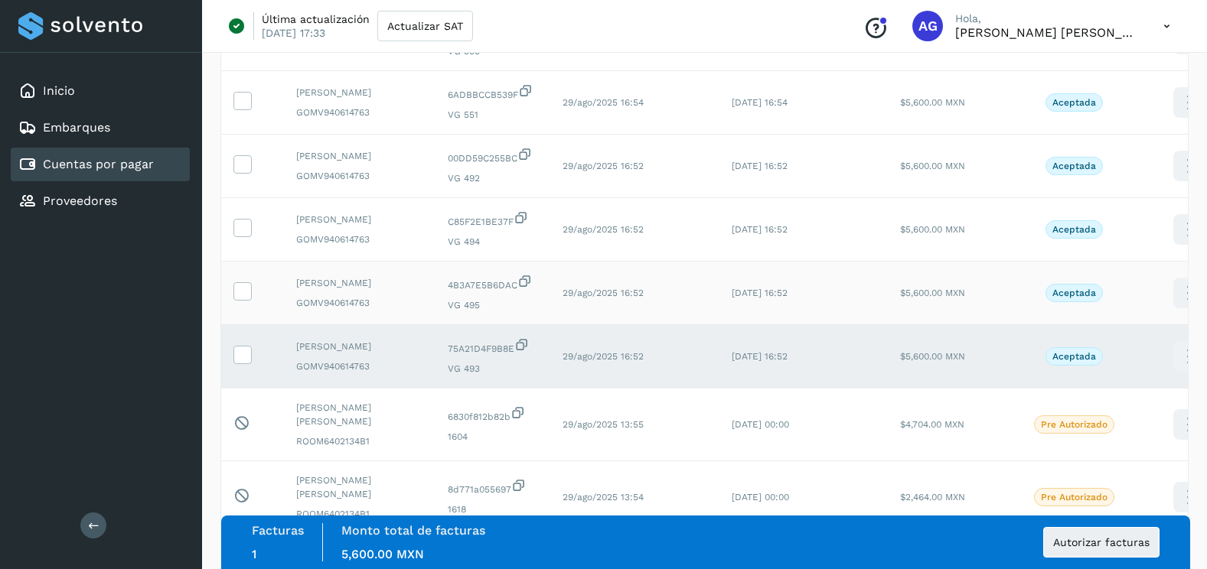
click at [251, 325] on td at bounding box center [252, 294] width 63 height 64
click at [248, 298] on icon at bounding box center [242, 290] width 16 height 16
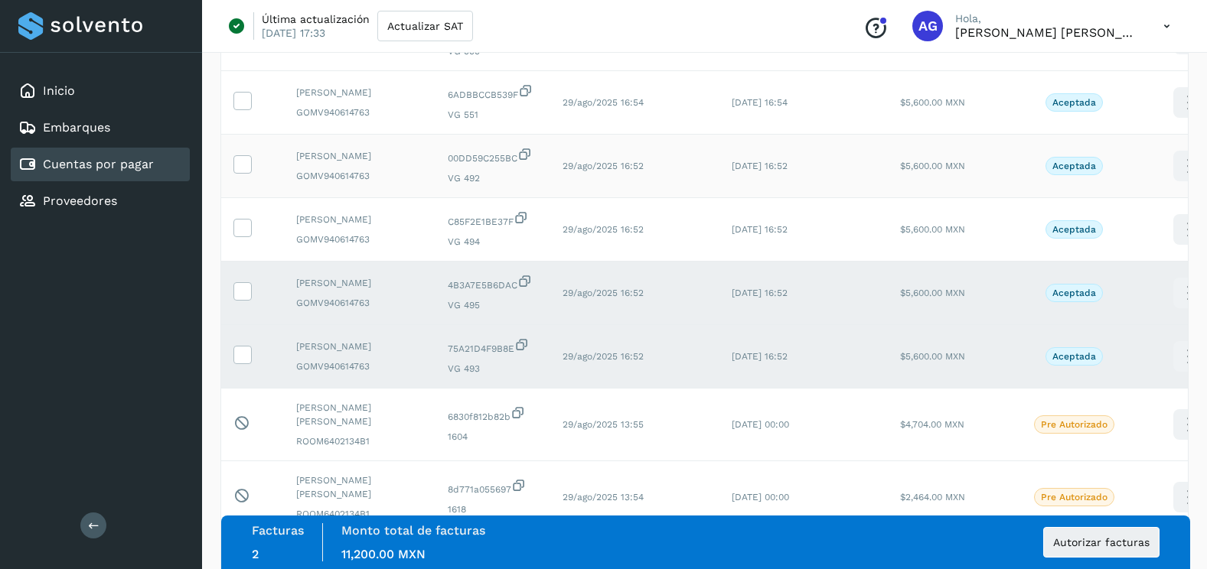
drag, startPoint x: 249, startPoint y: 305, endPoint x: 241, endPoint y: 251, distance: 54.9
click at [249, 237] on label at bounding box center [242, 228] width 18 height 18
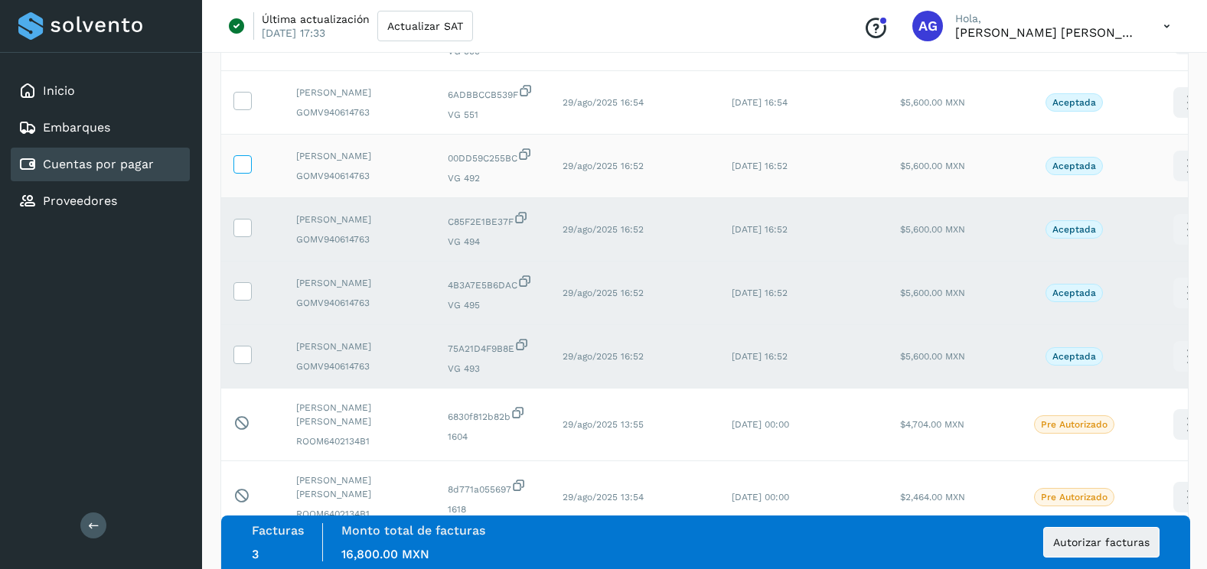
click at [239, 171] on icon at bounding box center [242, 163] width 16 height 16
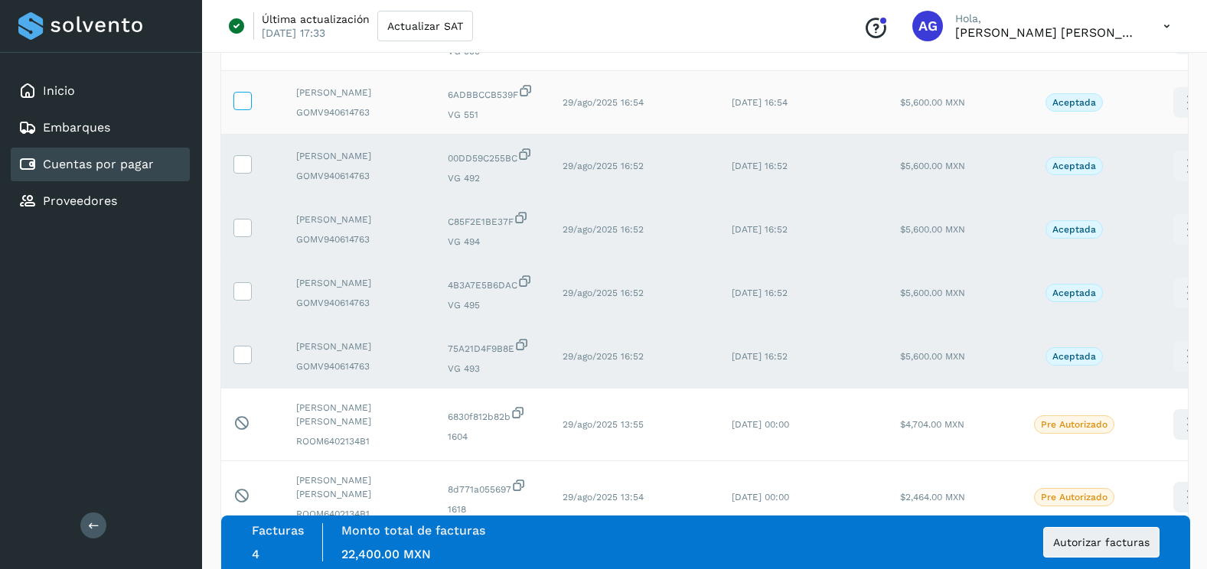
click at [237, 109] on span at bounding box center [242, 104] width 16 height 11
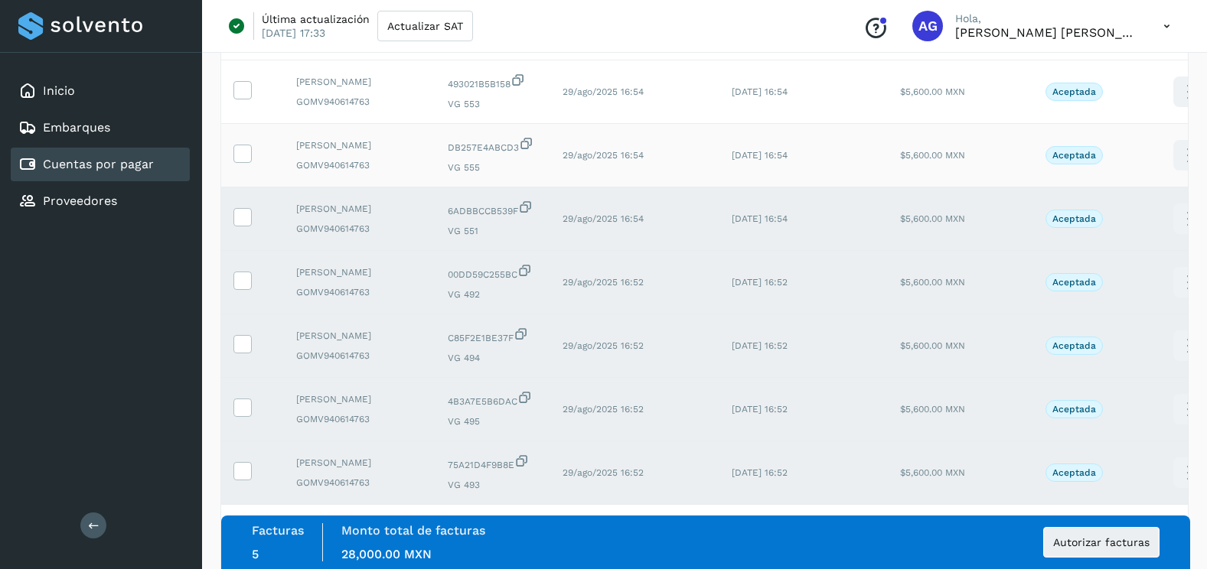
scroll to position [153, 0]
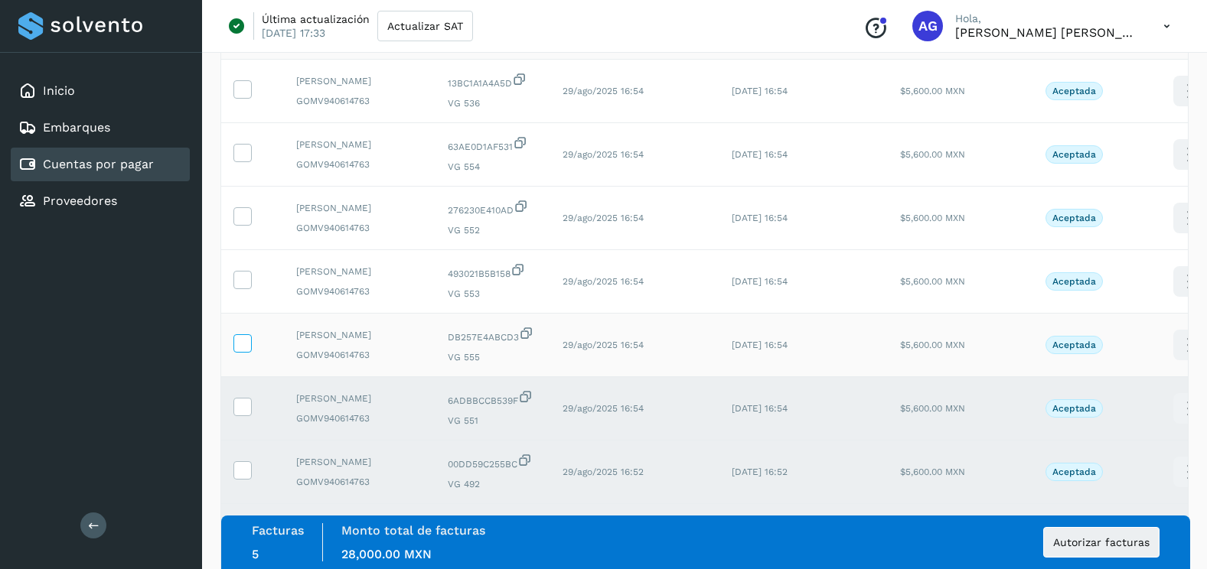
click at [242, 350] on icon at bounding box center [242, 342] width 16 height 16
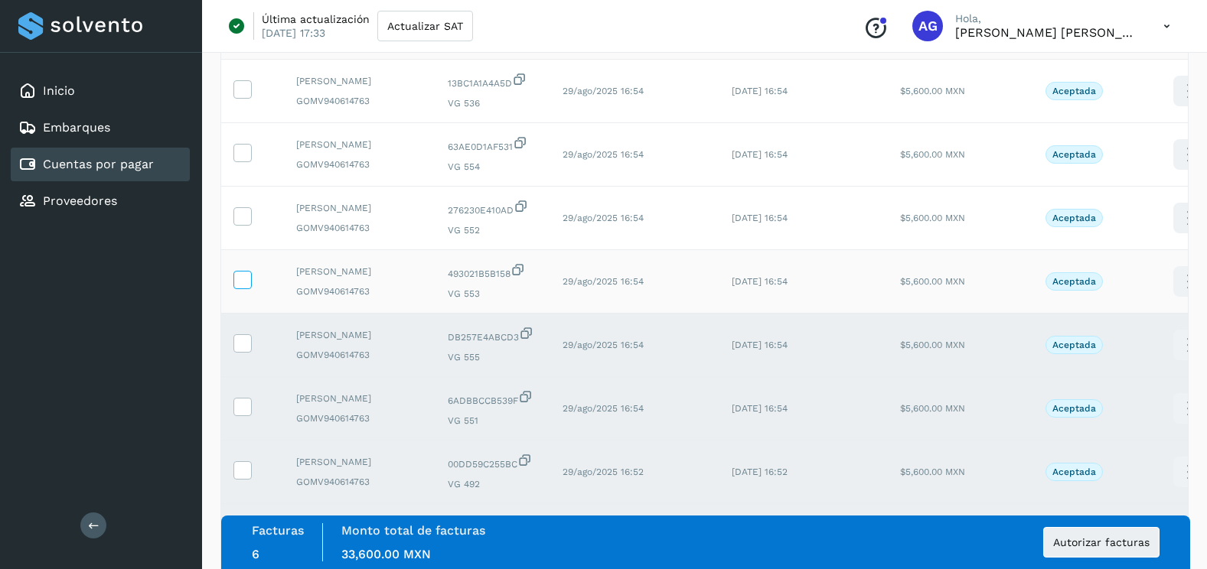
click at [246, 287] on icon at bounding box center [242, 279] width 16 height 16
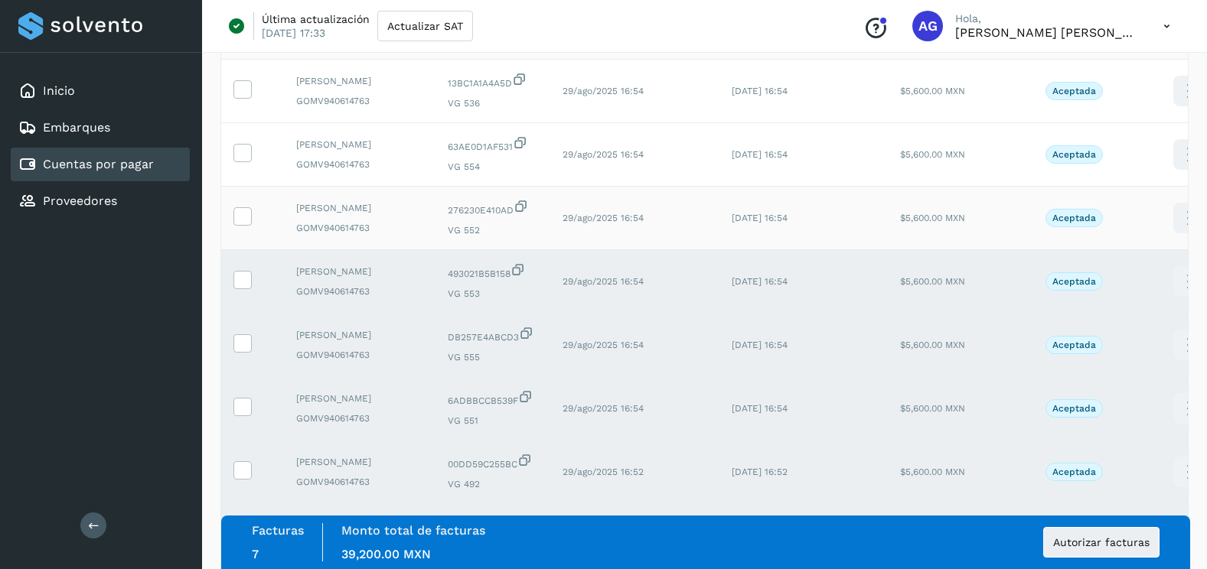
click at [247, 250] on td at bounding box center [252, 219] width 63 height 64
click at [246, 223] on icon at bounding box center [242, 215] width 16 height 16
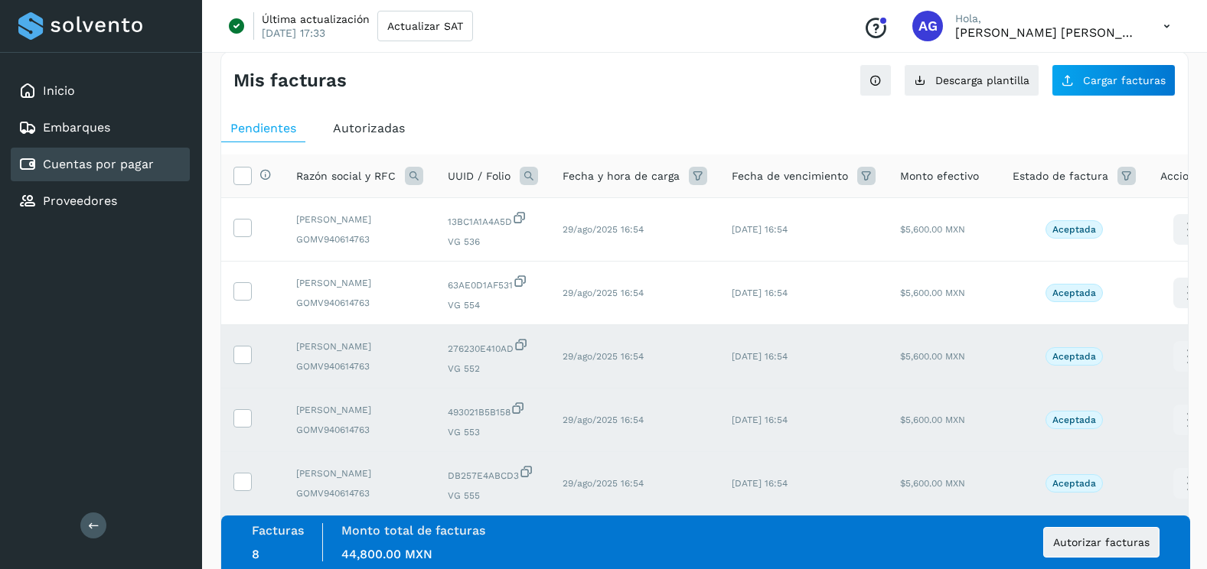
scroll to position [0, 0]
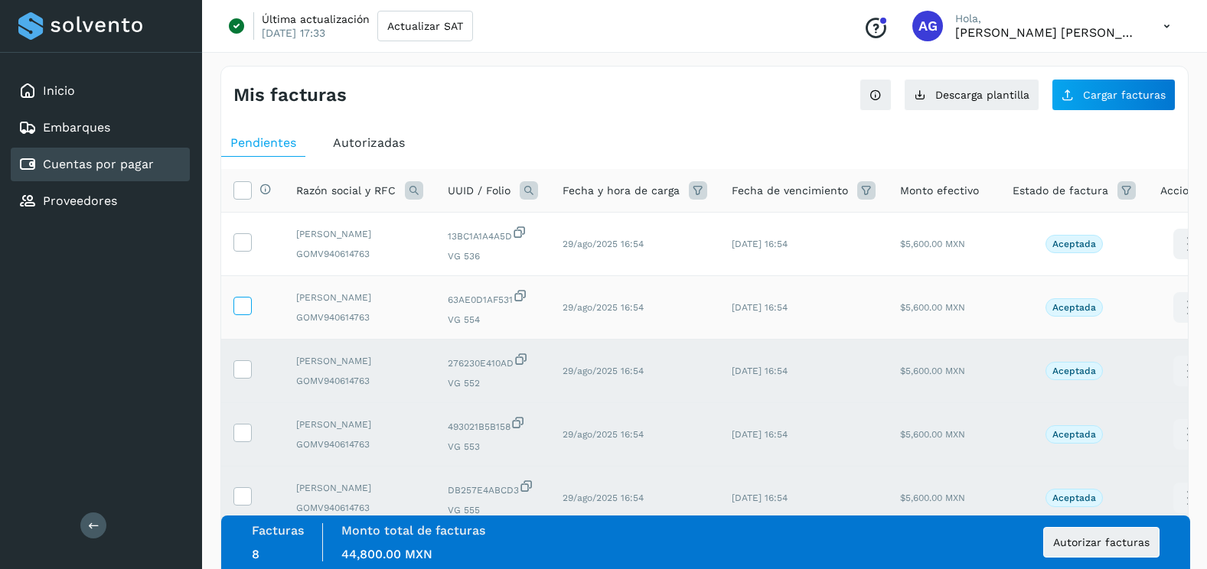
click at [248, 313] on icon at bounding box center [242, 305] width 16 height 16
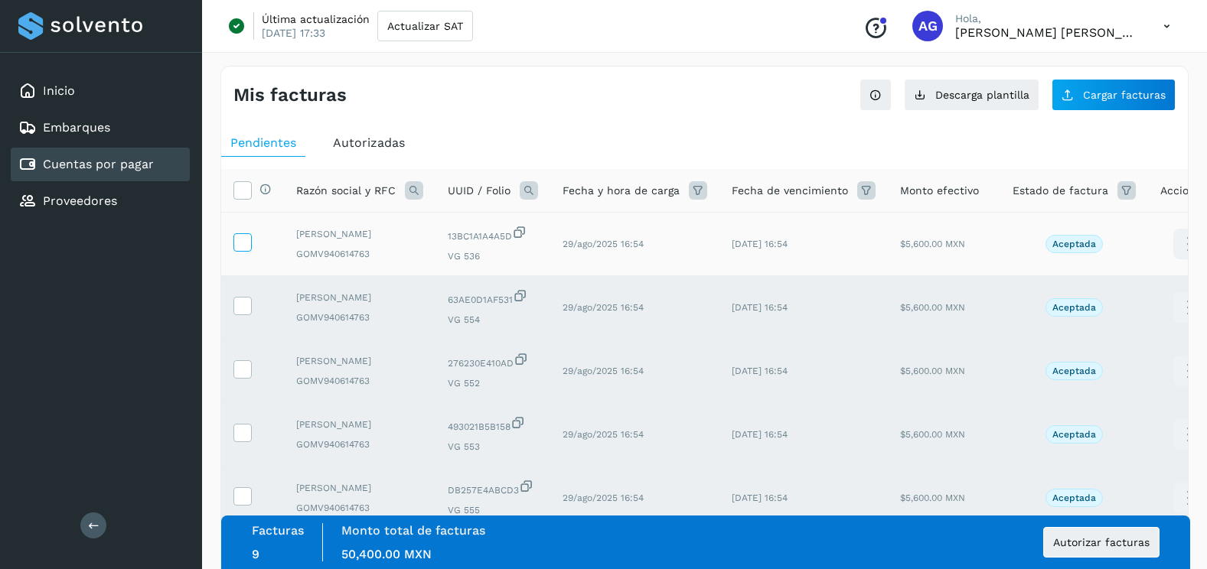
click at [243, 246] on icon at bounding box center [242, 241] width 16 height 16
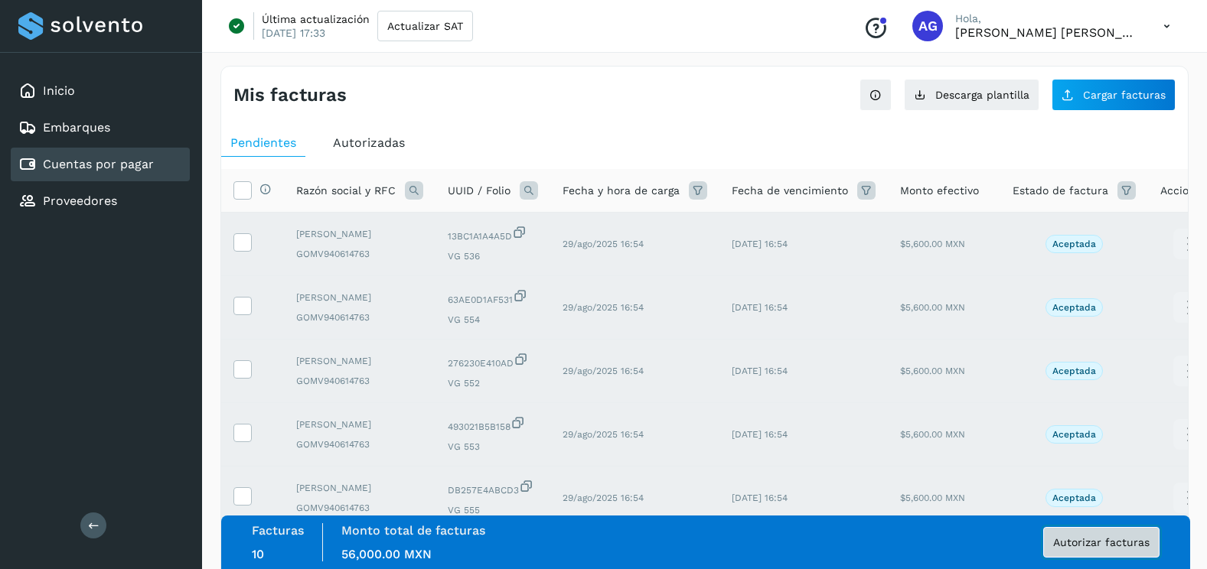
click at [1121, 539] on span "Autorizar facturas" at bounding box center [1101, 542] width 96 height 11
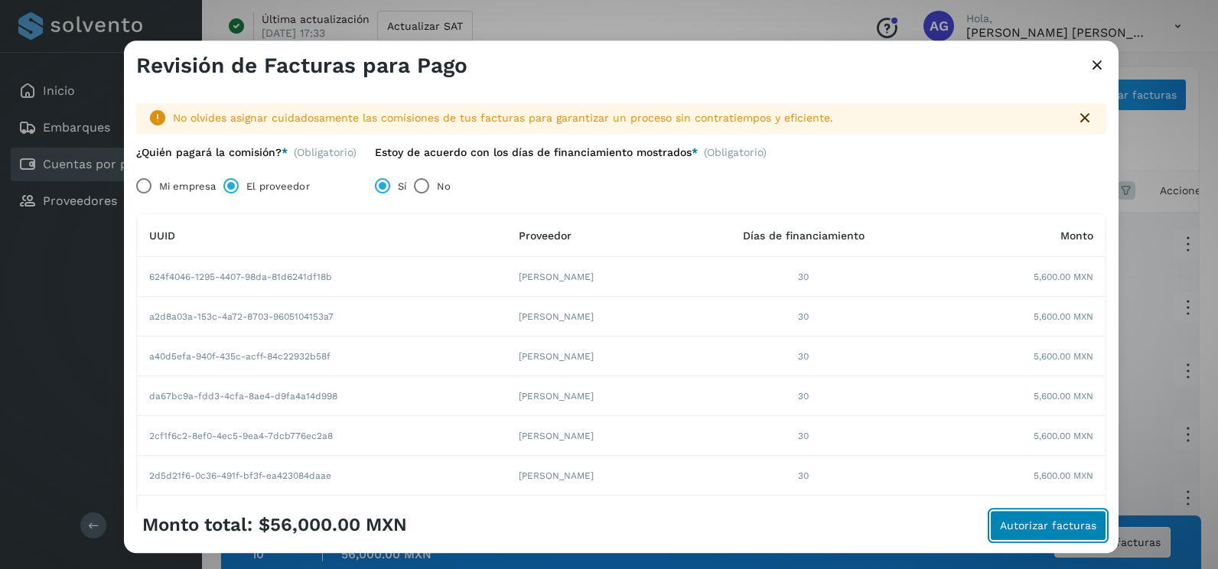
click at [1057, 527] on span "Autorizar facturas" at bounding box center [1048, 525] width 96 height 11
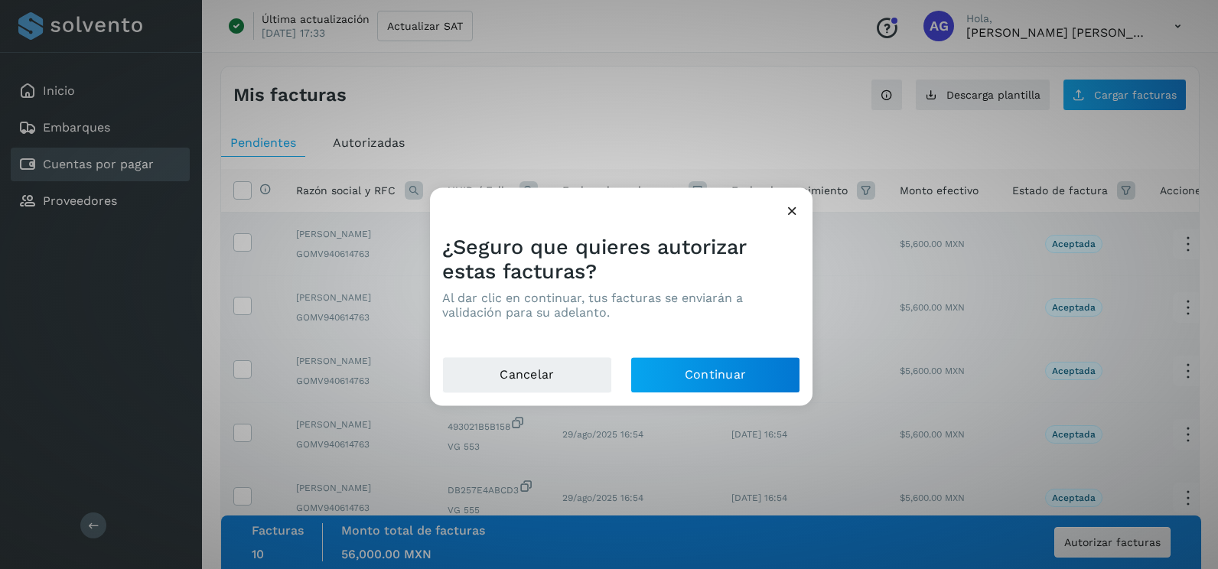
click at [747, 395] on div "Cancelar Continuar" at bounding box center [621, 381] width 383 height 49
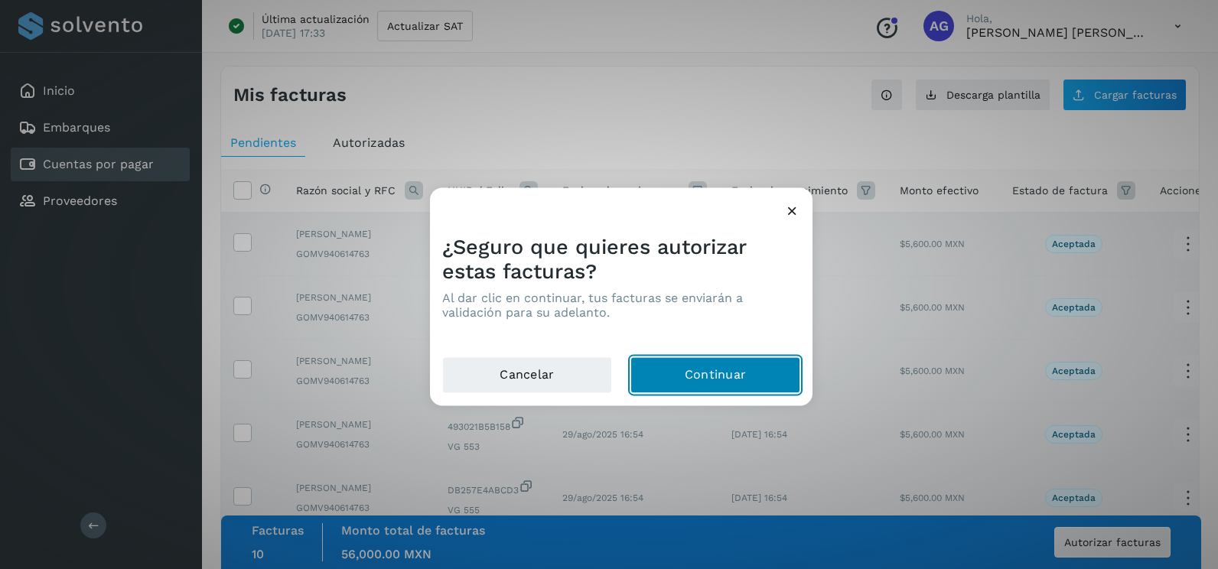
click at [741, 388] on button "Continuar" at bounding box center [716, 375] width 170 height 37
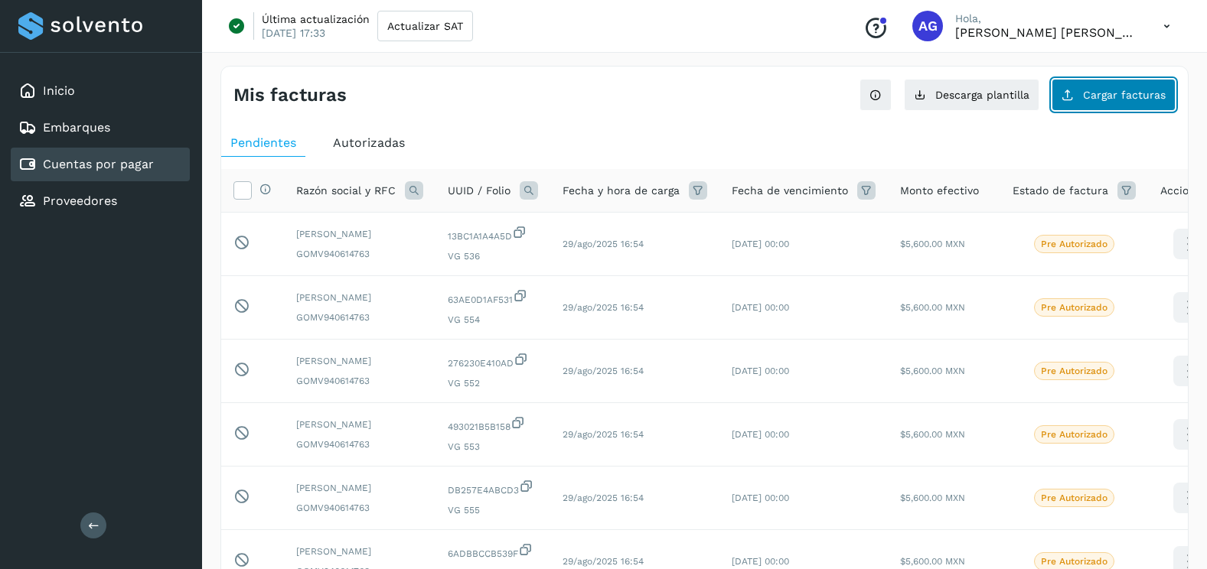
click at [1097, 103] on button "Cargar facturas" at bounding box center [1113, 95] width 124 height 32
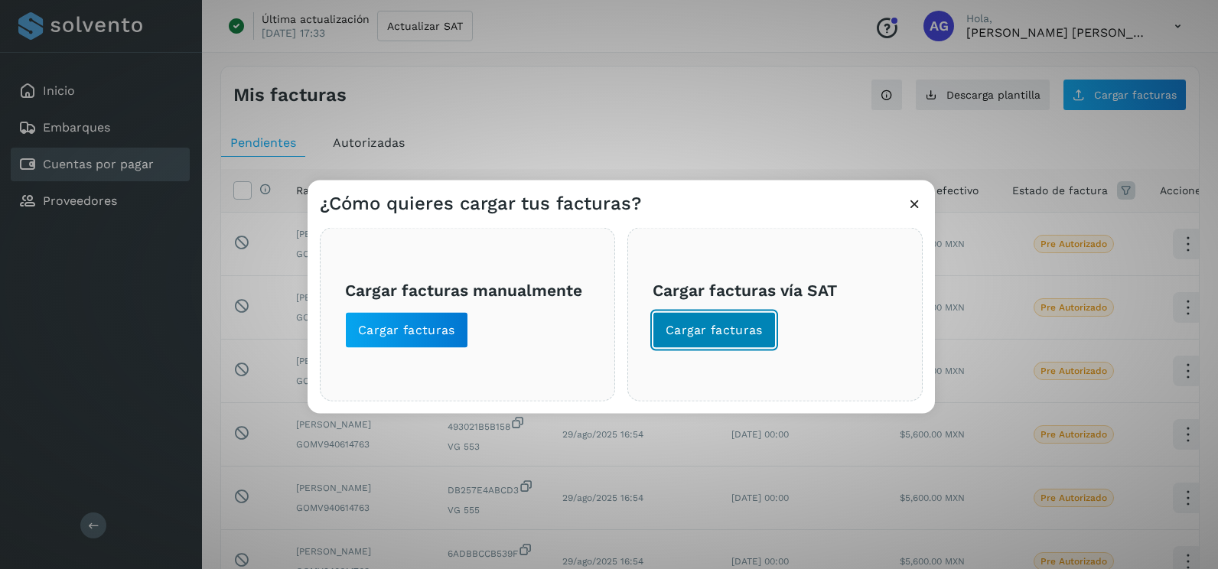
click at [713, 334] on span "Cargar facturas" at bounding box center [714, 330] width 97 height 17
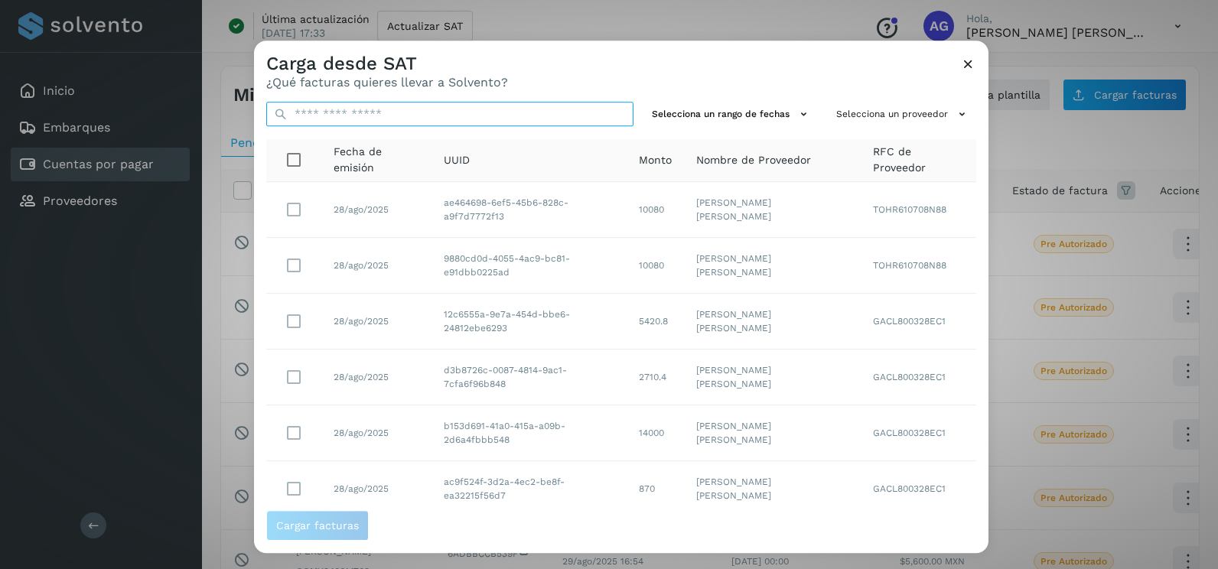
click at [512, 106] on input "text" at bounding box center [449, 114] width 367 height 24
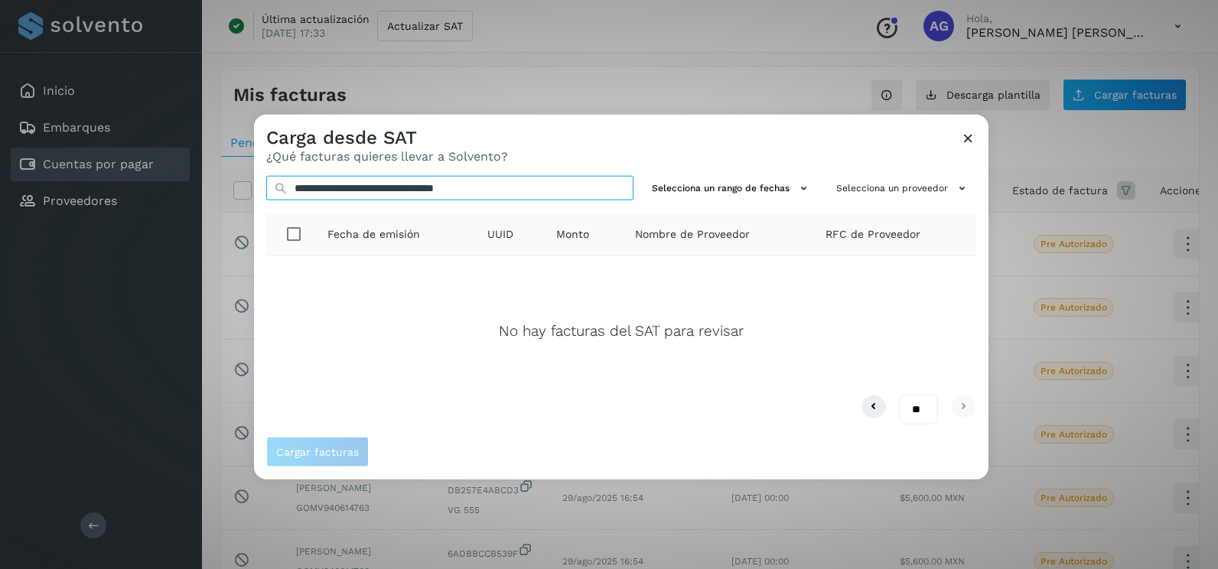
drag, startPoint x: 562, startPoint y: 187, endPoint x: 263, endPoint y: 199, distance: 299.4
click at [263, 199] on div "**********" at bounding box center [621, 300] width 735 height 273
type input "**********"
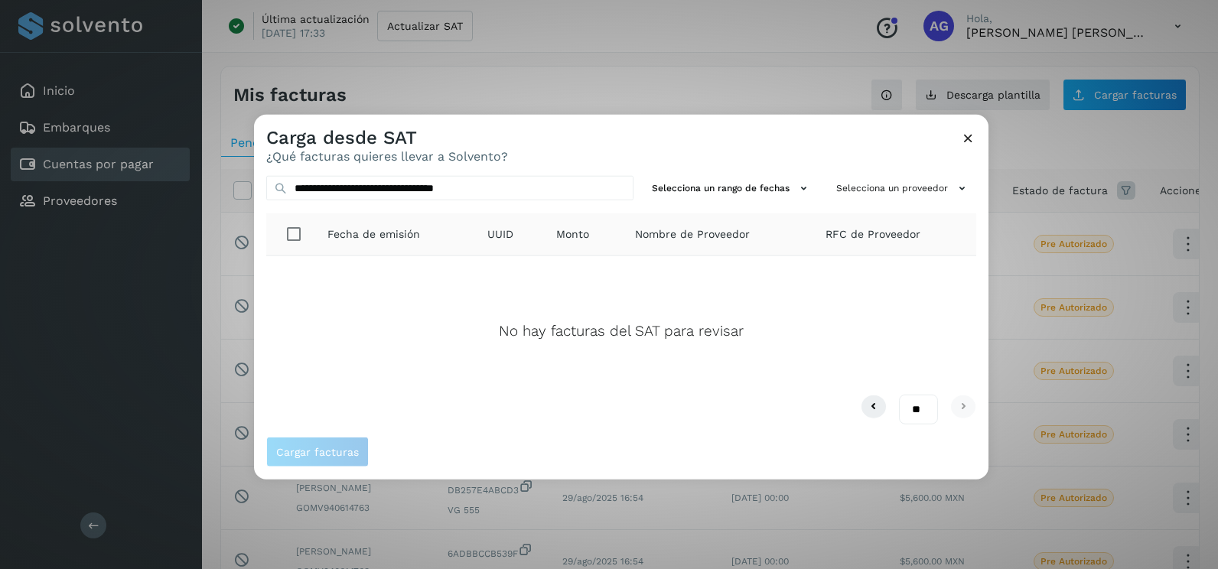
click at [603, 151] on div "Carga desde SAT ¿Qué facturas quieres llevar a Solvento?" at bounding box center [621, 139] width 735 height 49
click at [967, 138] on icon at bounding box center [968, 138] width 16 height 16
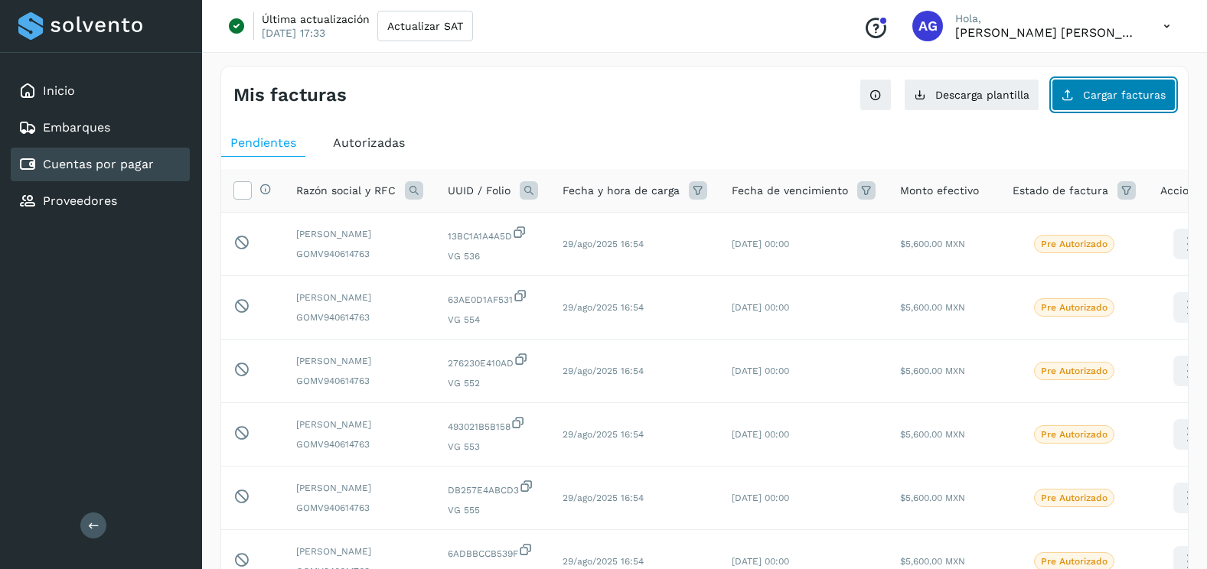
click at [1128, 104] on button "Cargar facturas" at bounding box center [1113, 95] width 124 height 32
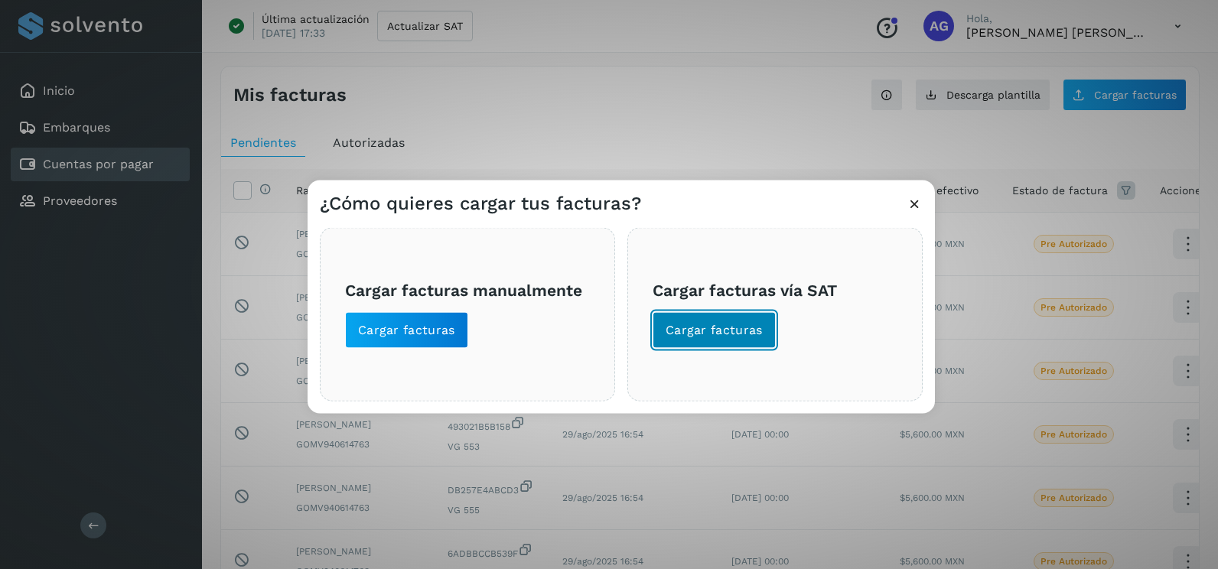
click at [687, 334] on span "Cargar facturas" at bounding box center [714, 330] width 97 height 17
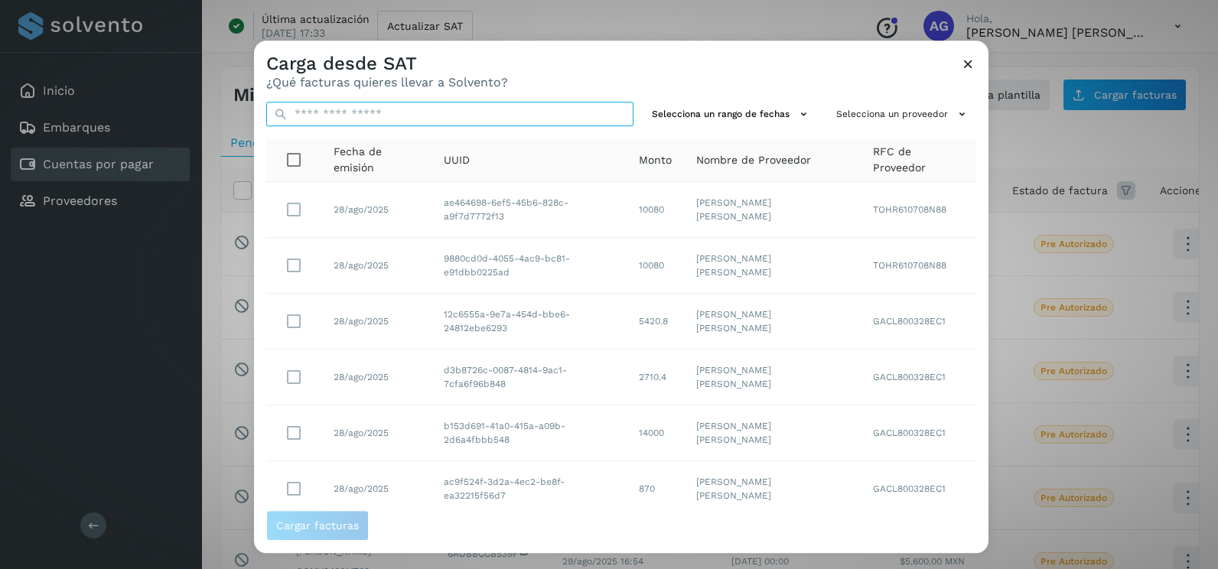
click at [547, 116] on input "text" at bounding box center [449, 114] width 367 height 24
type input "**********"
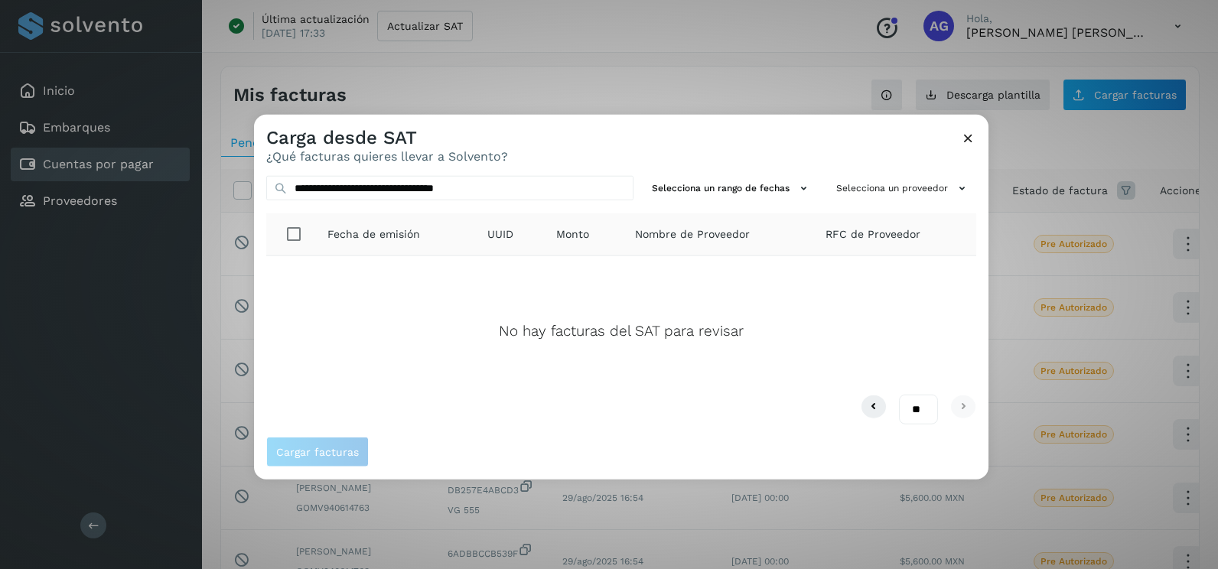
click at [973, 136] on icon at bounding box center [968, 138] width 16 height 16
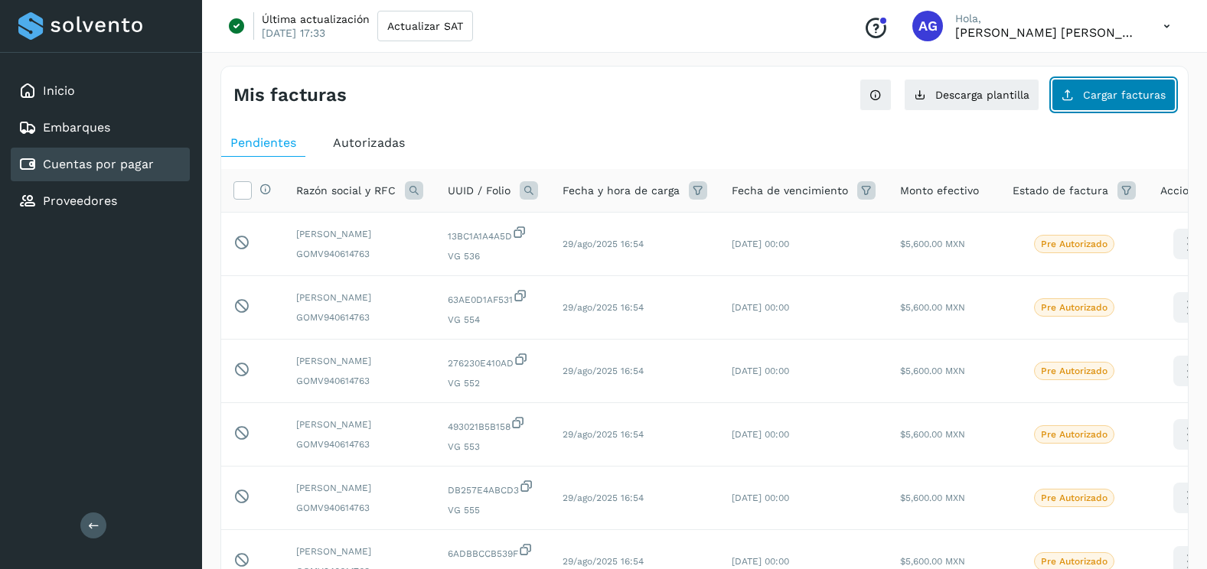
click at [1110, 90] on span "Cargar facturas" at bounding box center [1124, 95] width 83 height 11
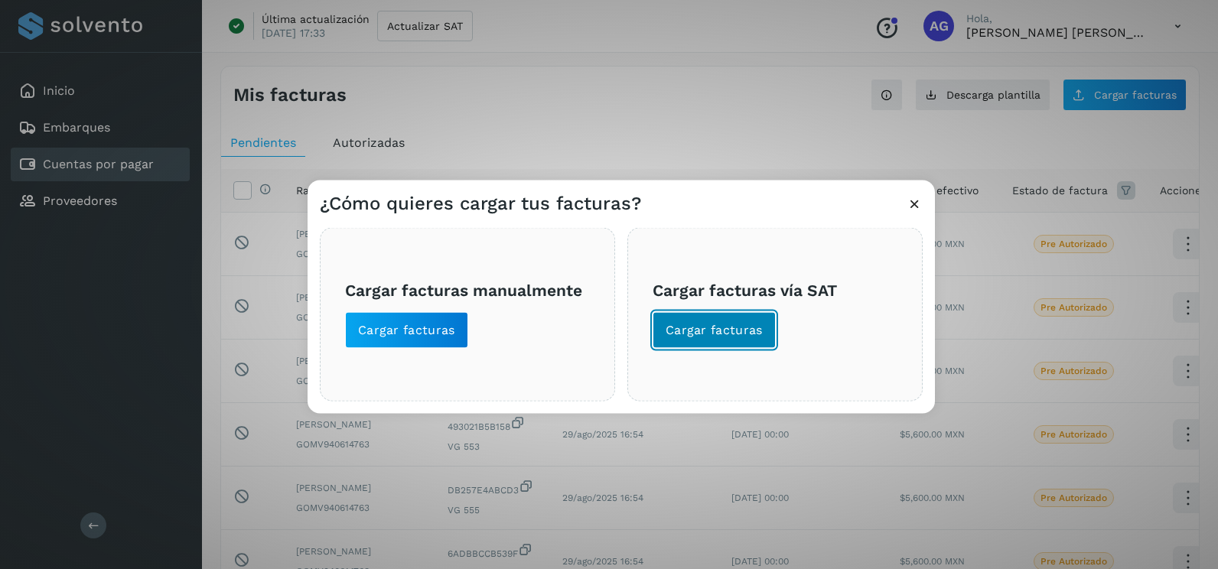
click at [728, 341] on button "Cargar facturas" at bounding box center [714, 330] width 123 height 37
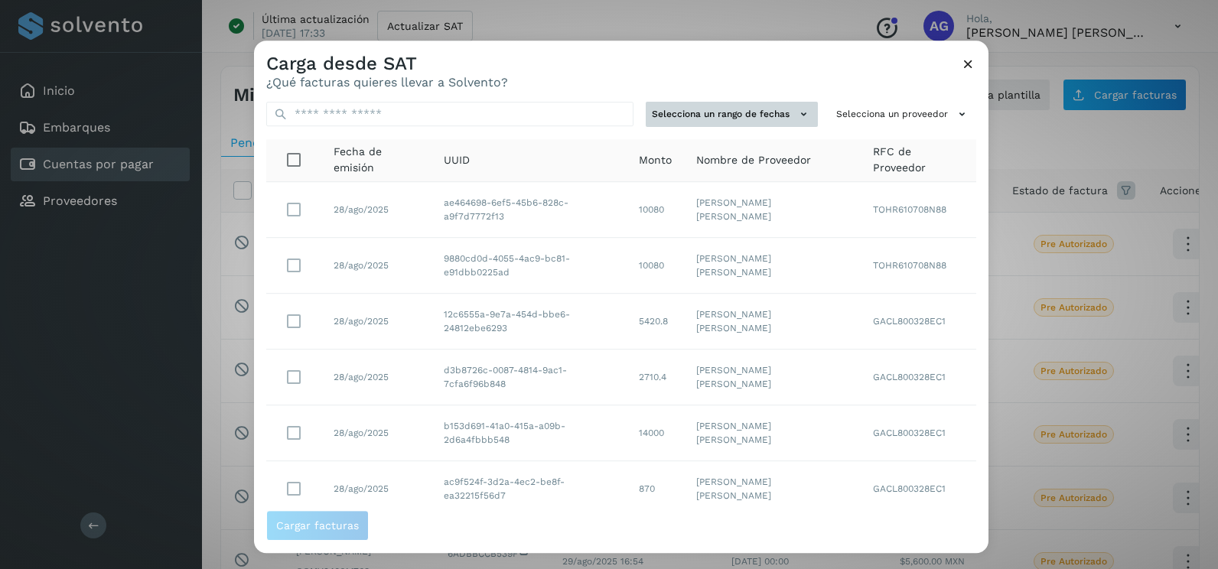
click at [774, 126] on button "Selecciona un rango de fechas" at bounding box center [732, 114] width 172 height 25
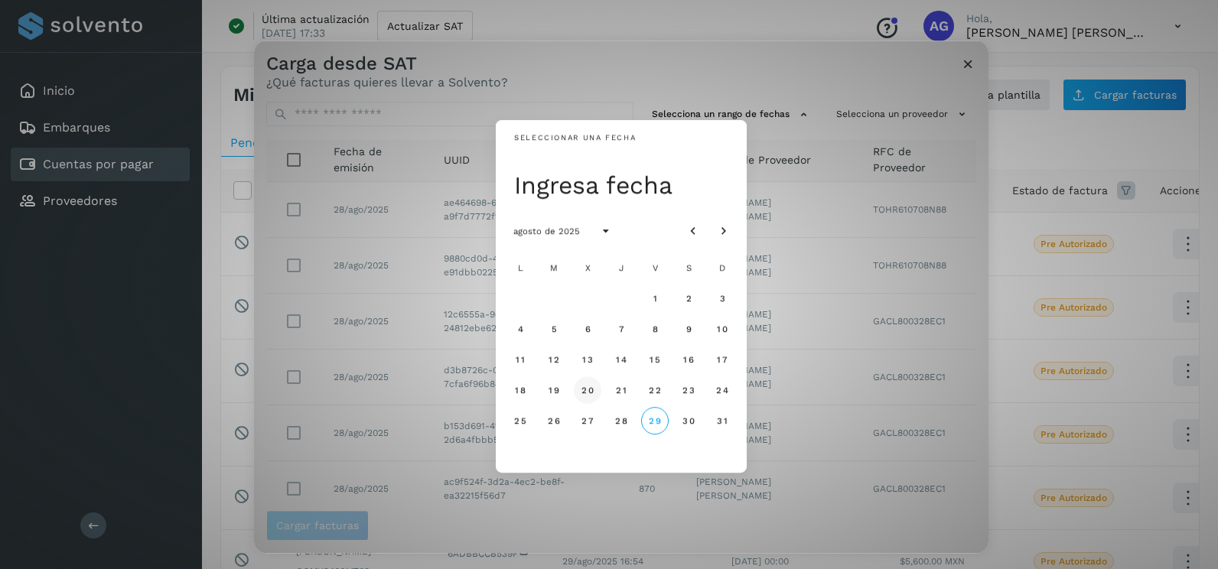
click at [575, 389] on button "20" at bounding box center [588, 390] width 28 height 28
click at [619, 396] on button "21" at bounding box center [622, 390] width 28 height 28
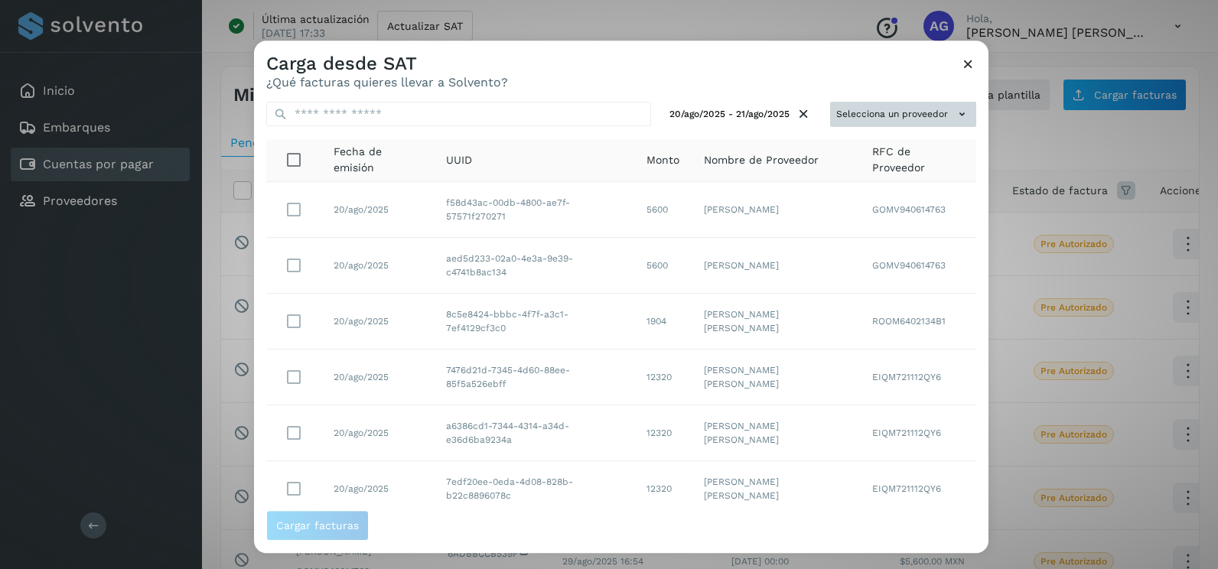
click at [901, 120] on button "Selecciona un proveedor" at bounding box center [903, 114] width 146 height 25
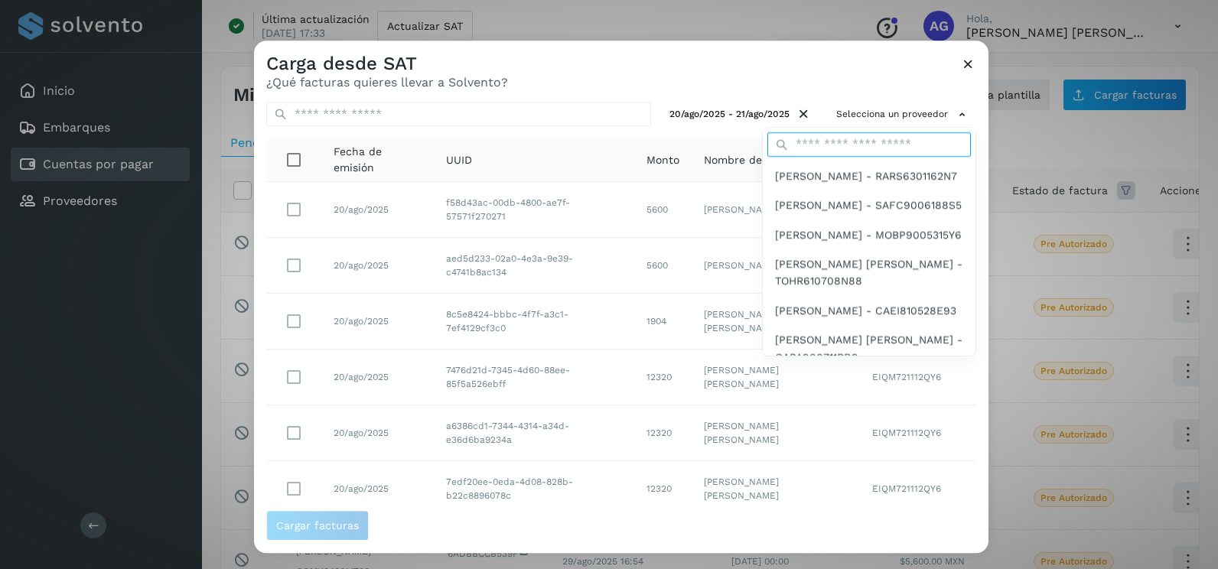
click at [870, 146] on input "text" at bounding box center [869, 144] width 204 height 24
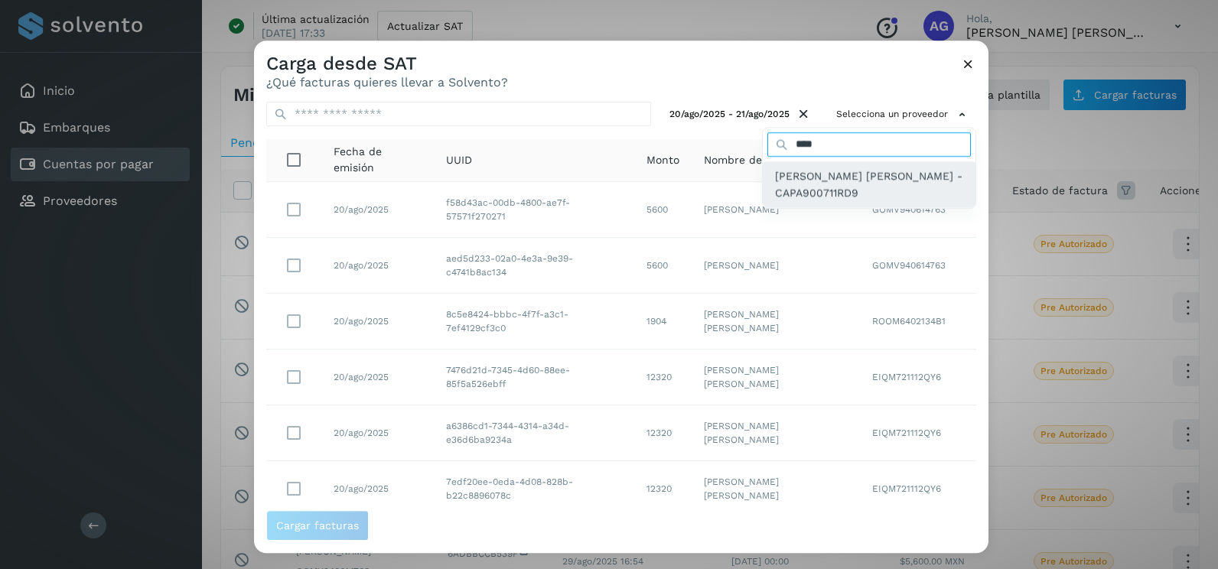
type input "****"
click at [810, 174] on span "[PERSON_NAME] [PERSON_NAME] - CAPA900711RD9" at bounding box center [869, 185] width 188 height 34
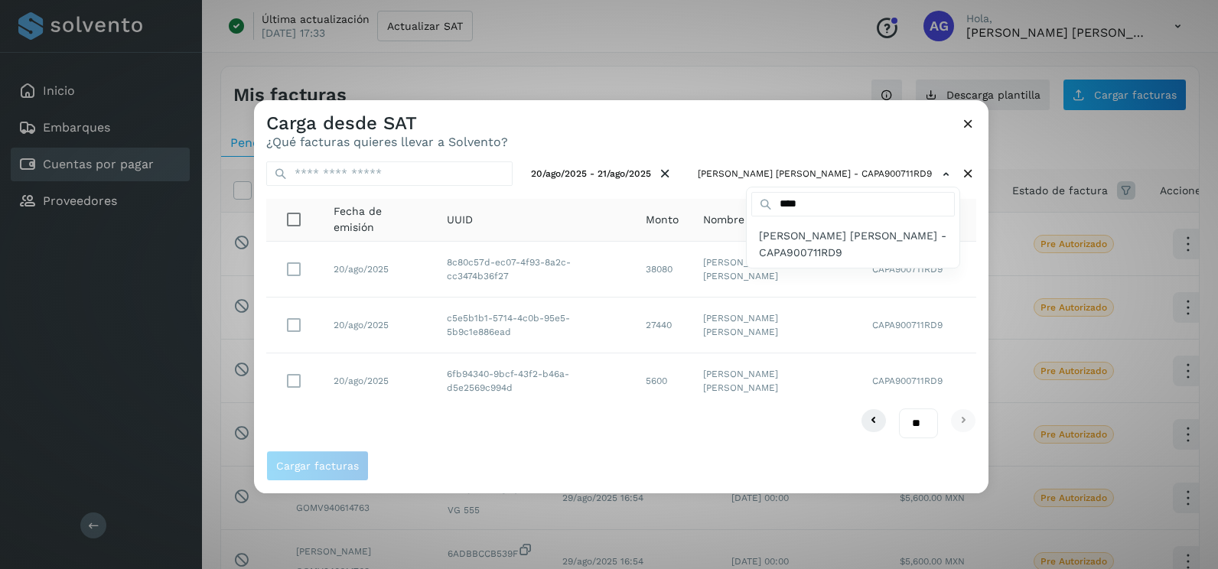
click at [298, 324] on div at bounding box center [863, 384] width 1218 height 569
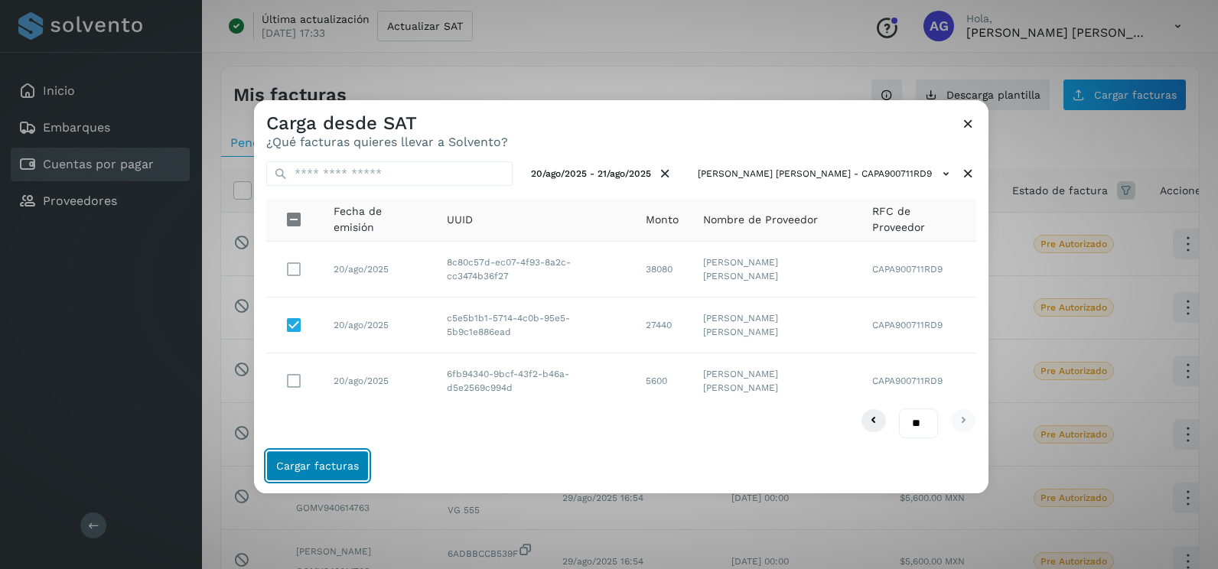
click at [322, 461] on span "Cargar facturas" at bounding box center [317, 466] width 83 height 11
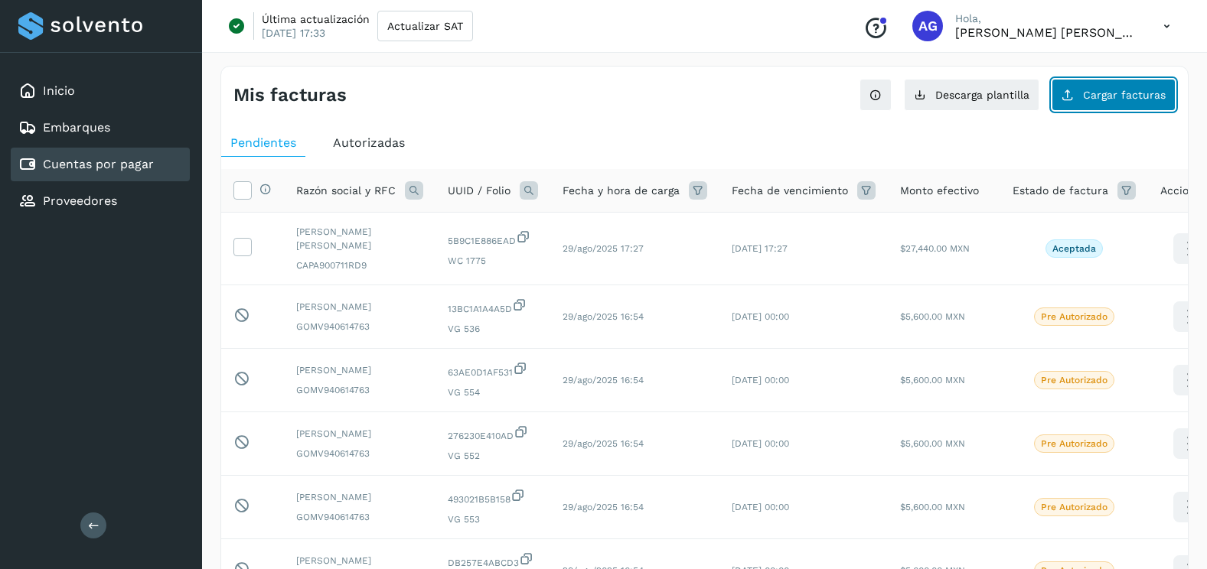
click at [1096, 99] on span "Cargar facturas" at bounding box center [1124, 95] width 83 height 11
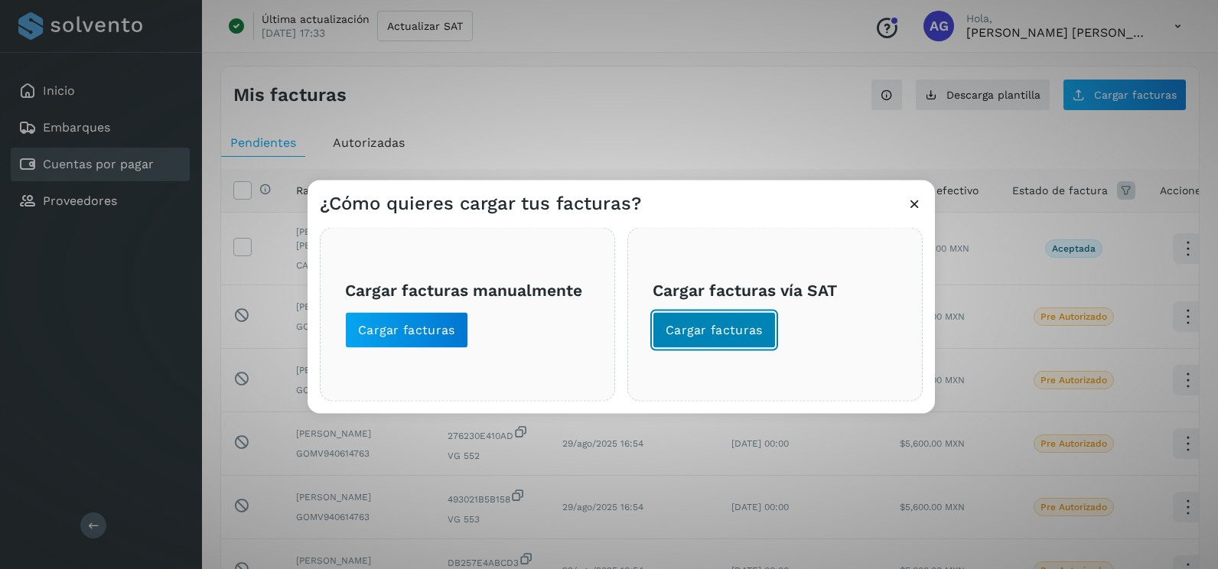
click at [746, 334] on span "Cargar facturas" at bounding box center [714, 330] width 97 height 17
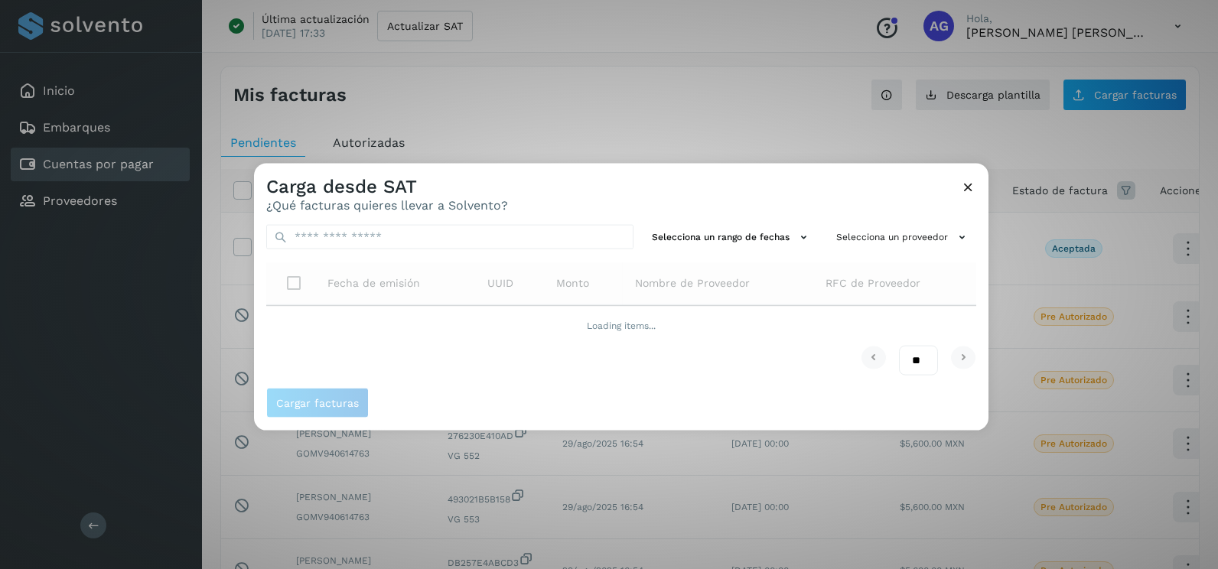
click at [756, 223] on div "Selecciona un rango de fechas Selecciona un proveedor Fecha de emisión UUID Mon…" at bounding box center [621, 300] width 735 height 175
click at [746, 242] on button "Selecciona un rango de fechas" at bounding box center [732, 237] width 172 height 25
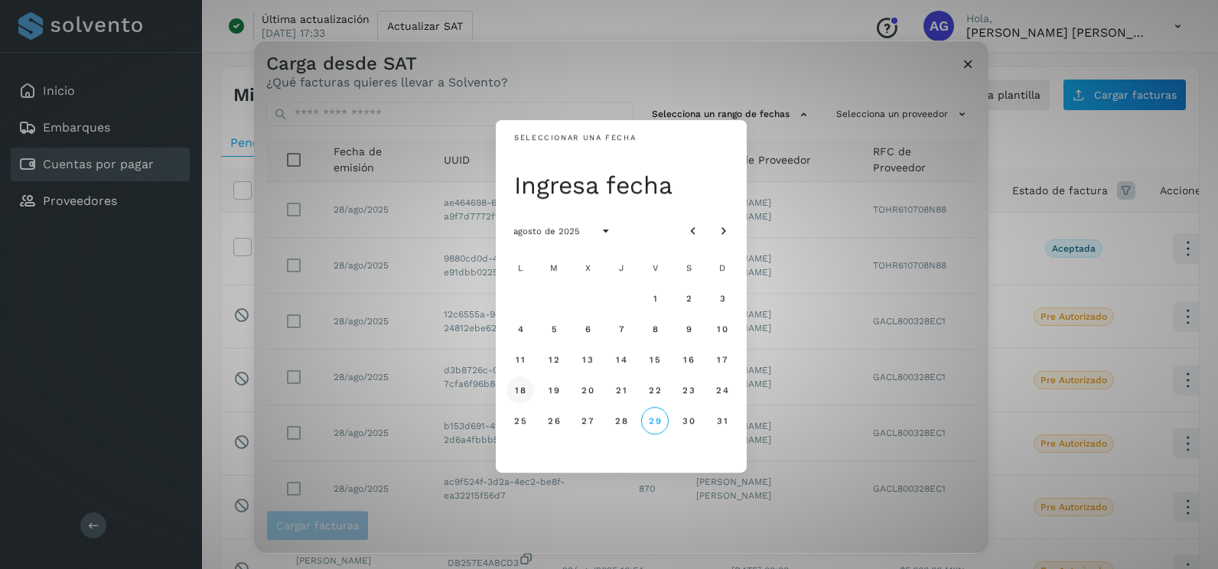
click at [526, 388] on span "18" at bounding box center [519, 390] width 11 height 11
click at [552, 389] on span "19" at bounding box center [553, 390] width 11 height 11
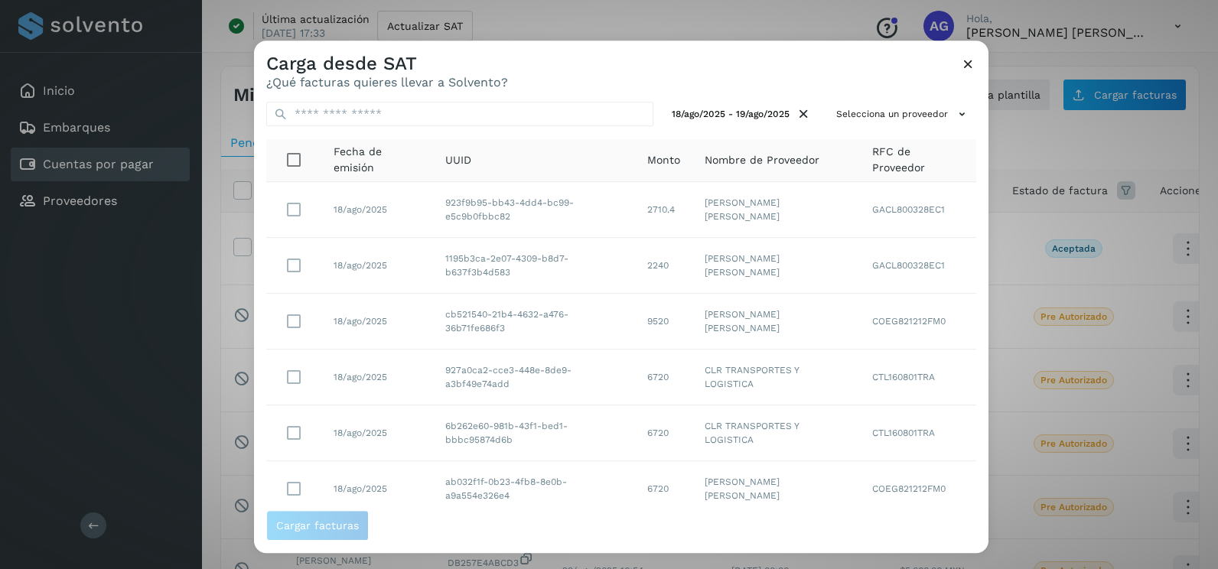
click at [888, 99] on div "18/ago/2025 - 19/ago/2025 Selecciona un proveedor Fecha de emisión UUID Monto N…" at bounding box center [621, 300] width 735 height 421
click at [886, 112] on button "Selecciona un proveedor" at bounding box center [903, 114] width 146 height 25
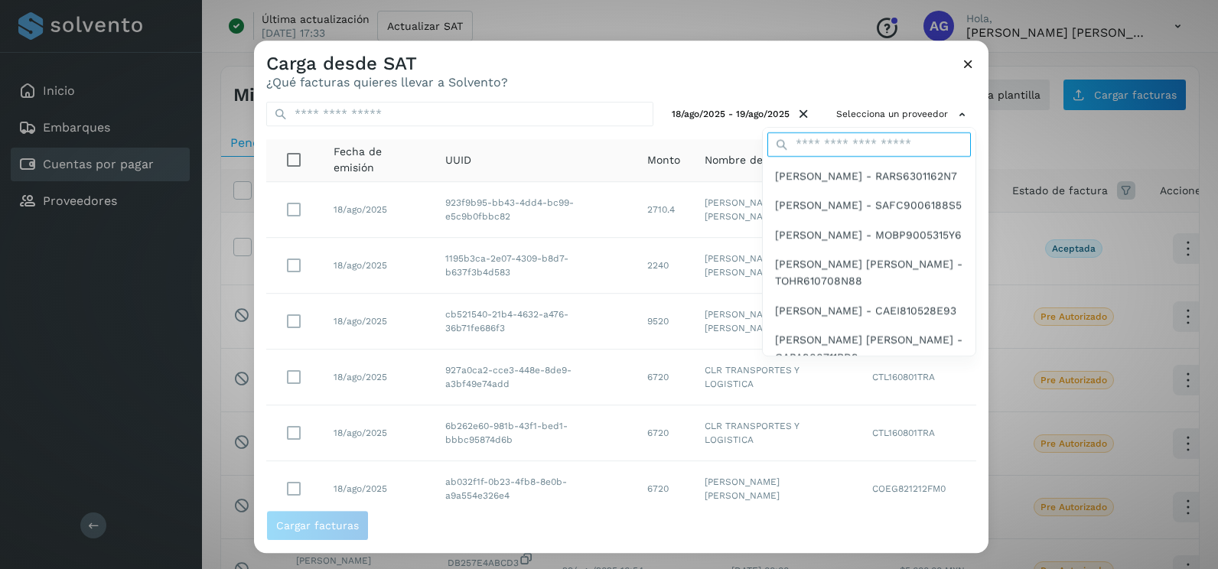
click at [847, 139] on input "text" at bounding box center [869, 144] width 204 height 24
type input "****"
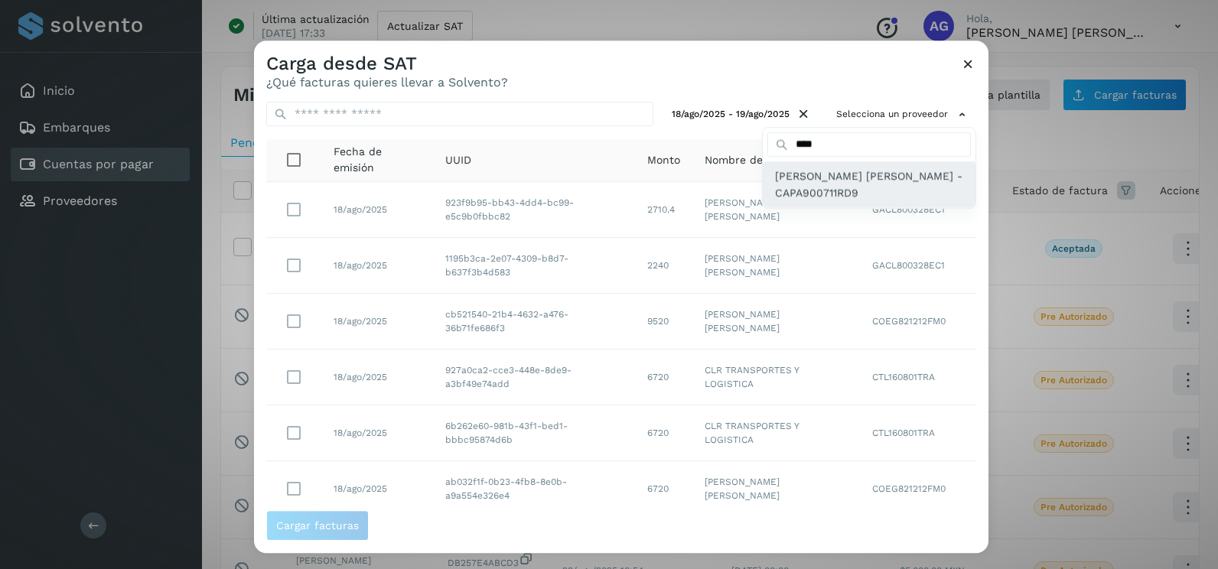
click at [823, 199] on span "[PERSON_NAME] [PERSON_NAME] - CAPA900711RD9" at bounding box center [869, 185] width 188 height 34
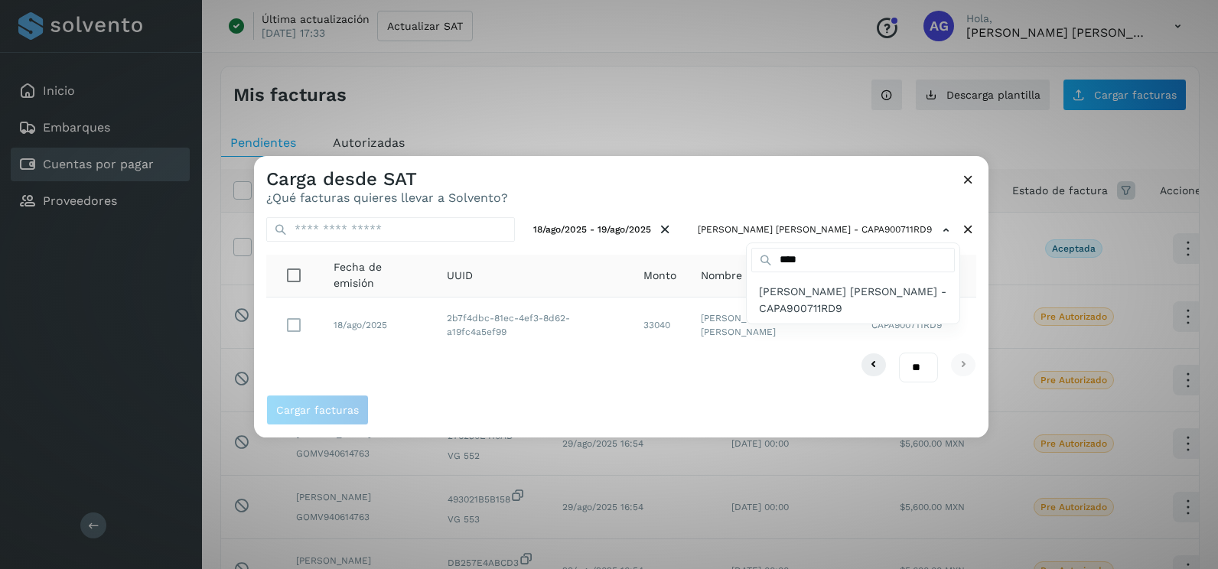
click at [283, 324] on div at bounding box center [863, 440] width 1218 height 569
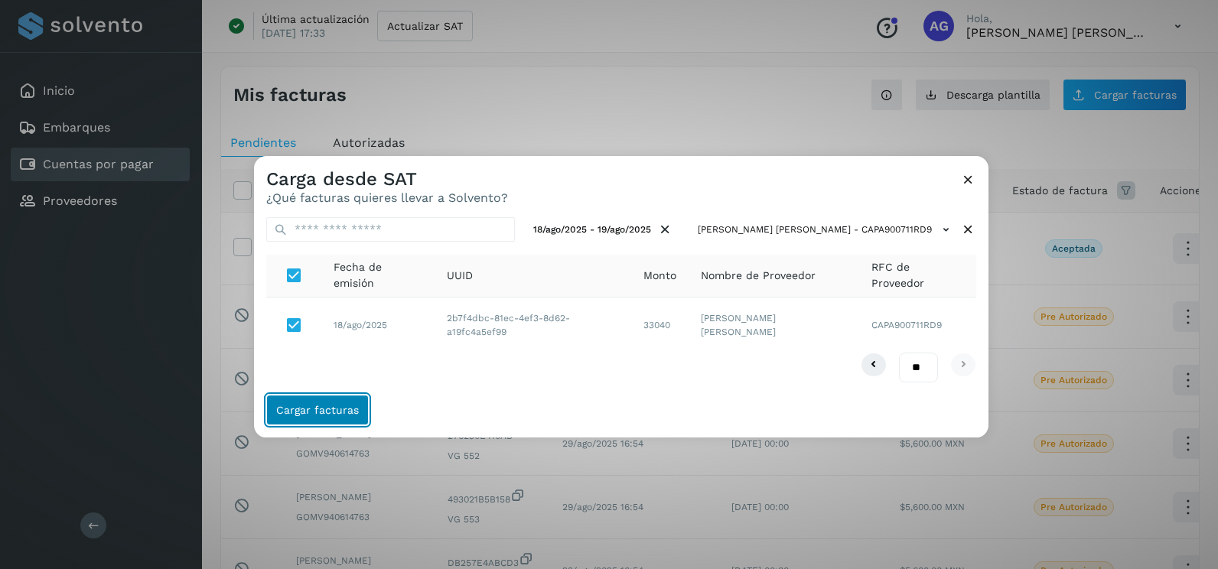
click at [321, 405] on span "Cargar facturas" at bounding box center [317, 410] width 83 height 11
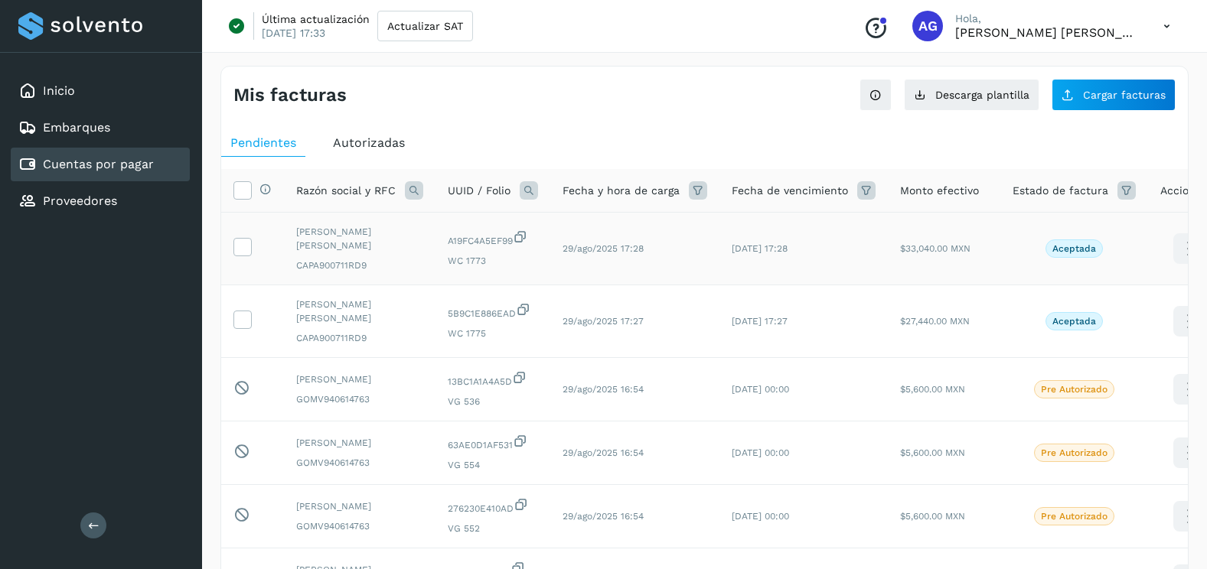
click at [246, 254] on td at bounding box center [252, 249] width 63 height 73
click at [249, 241] on icon at bounding box center [242, 246] width 16 height 16
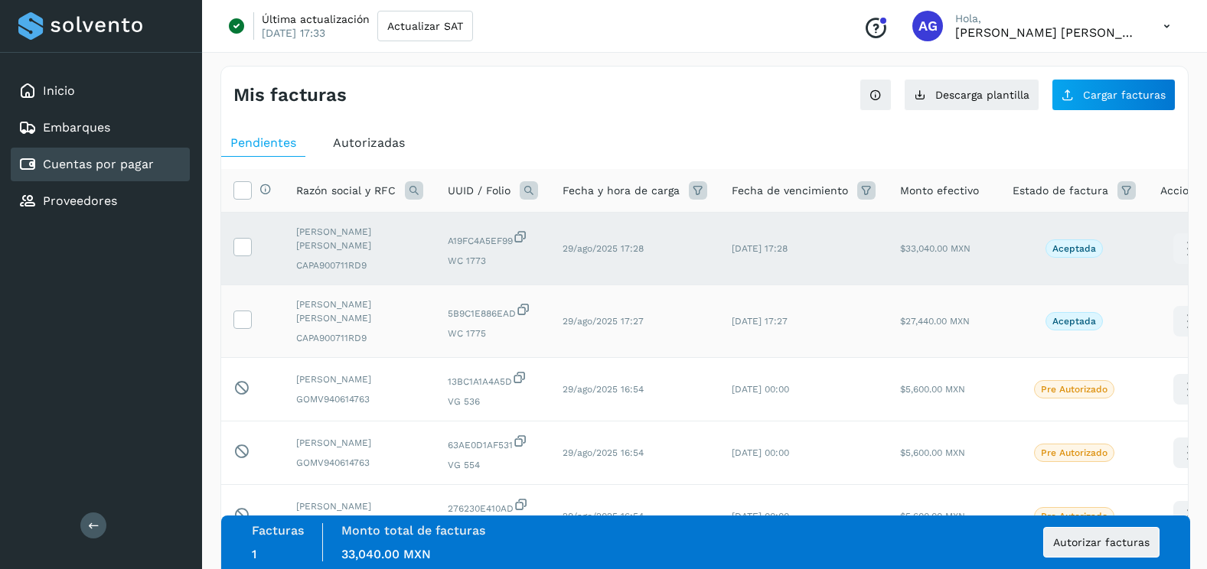
click at [247, 322] on td at bounding box center [252, 321] width 63 height 73
click at [245, 318] on span at bounding box center [242, 323] width 16 height 11
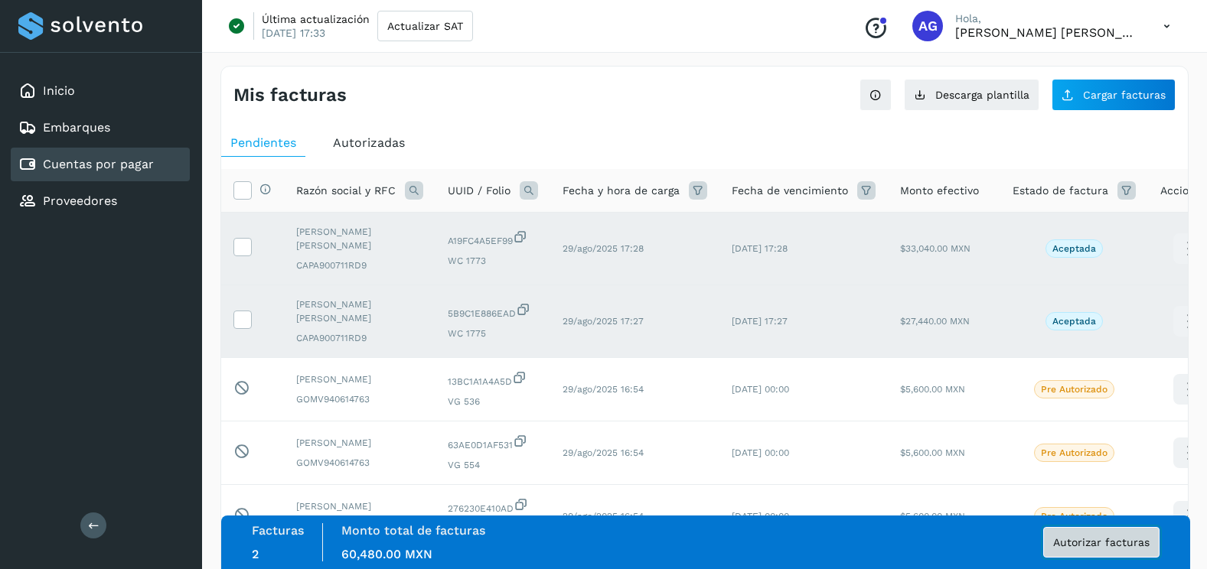
click at [1126, 554] on button "Autorizar facturas" at bounding box center [1101, 542] width 116 height 31
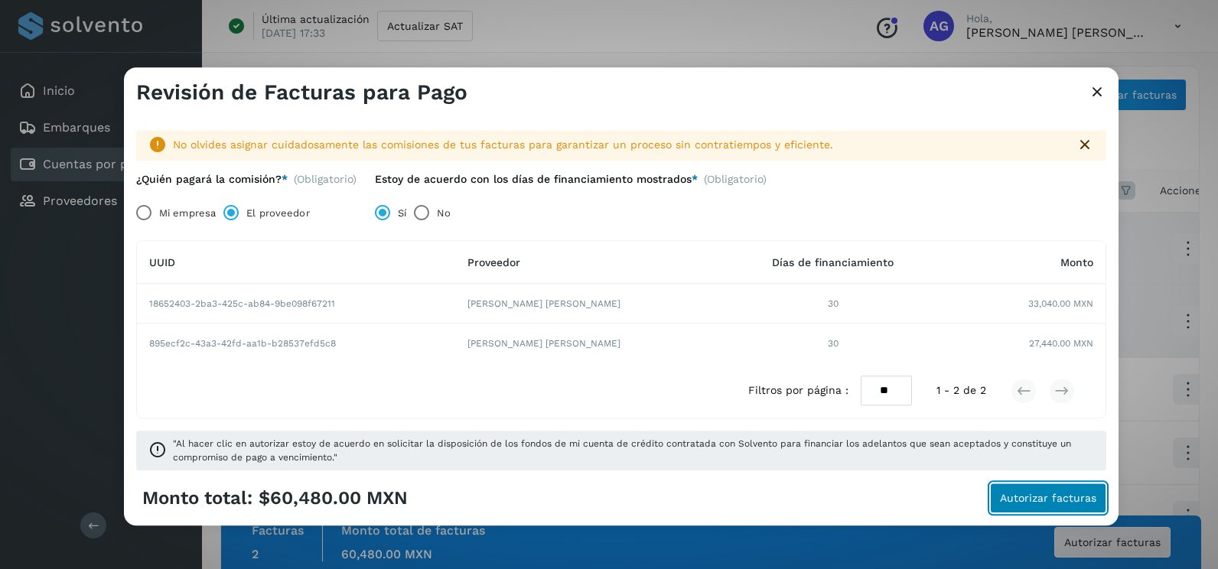
click at [1026, 501] on span "Autorizar facturas" at bounding box center [1048, 499] width 96 height 11
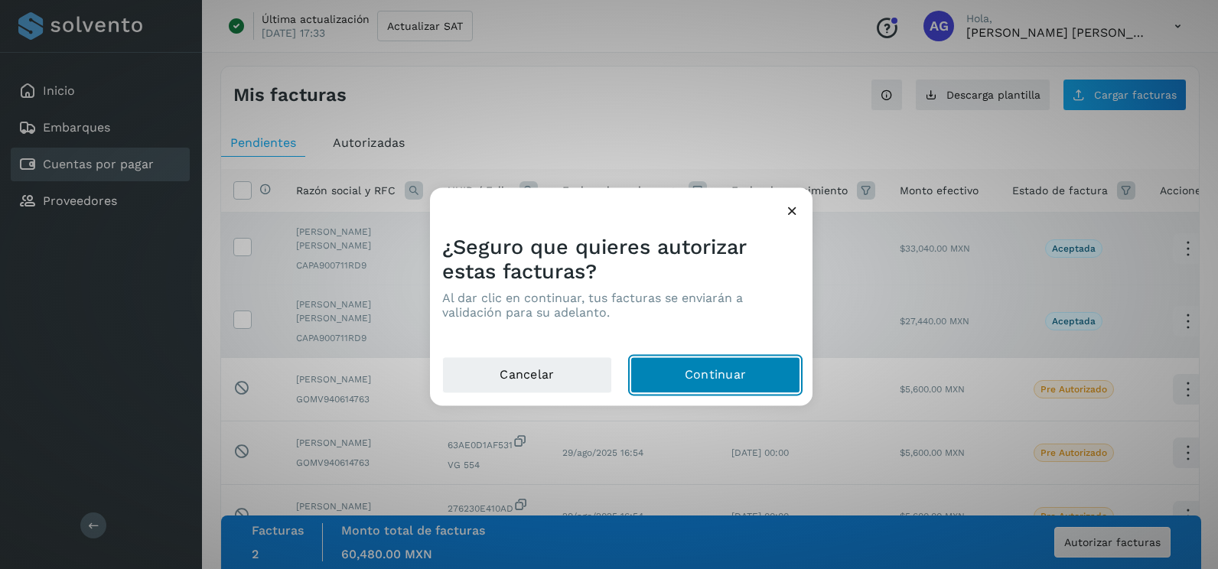
click at [688, 381] on button "Continuar" at bounding box center [716, 375] width 170 height 37
